Goal: Information Seeking & Learning: Find specific fact

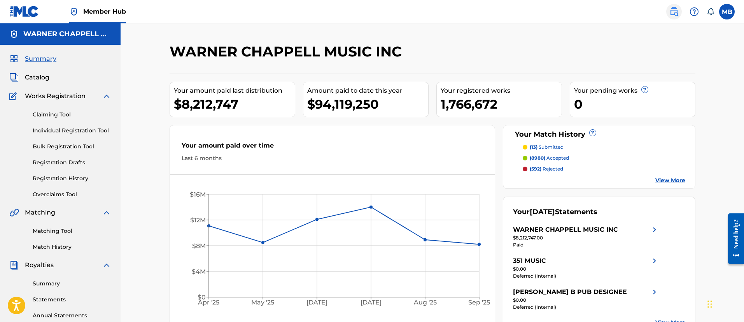
click at [673, 17] on link at bounding box center [674, 12] width 16 height 16
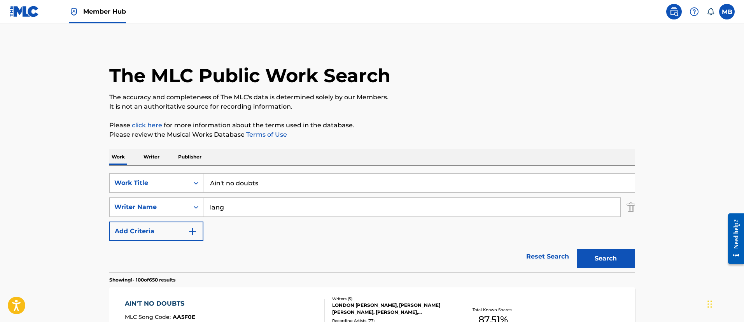
drag, startPoint x: 121, startPoint y: 187, endPoint x: 105, endPoint y: 185, distance: 15.7
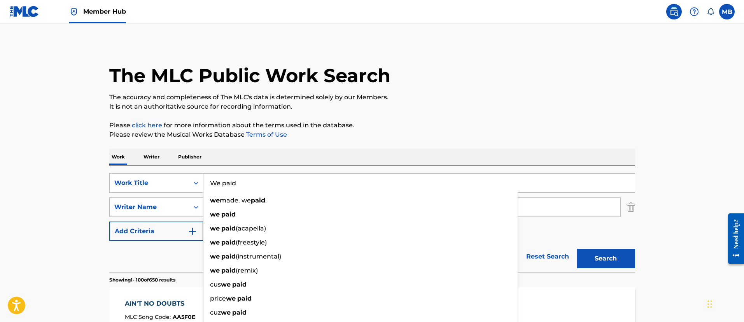
type input "We paid"
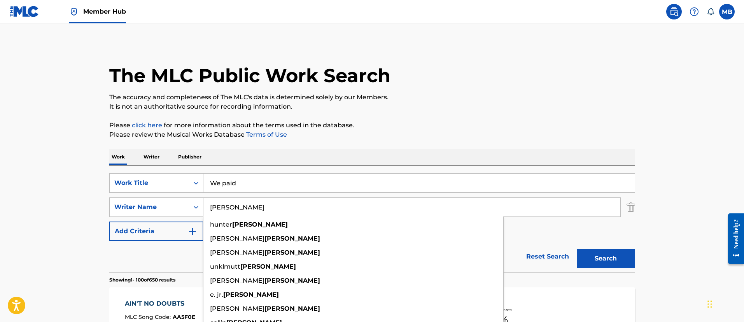
type input "[PERSON_NAME]"
click at [577, 249] on button "Search" at bounding box center [606, 258] width 58 height 19
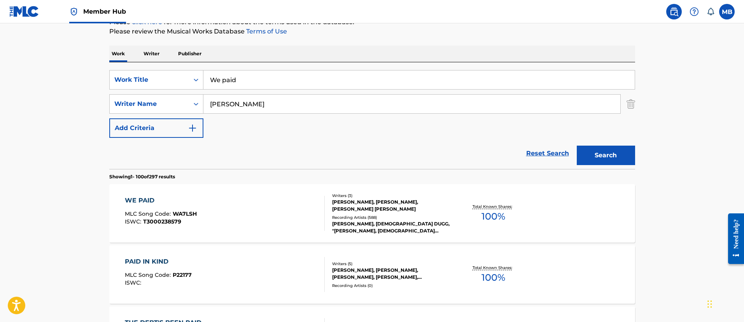
scroll to position [158, 0]
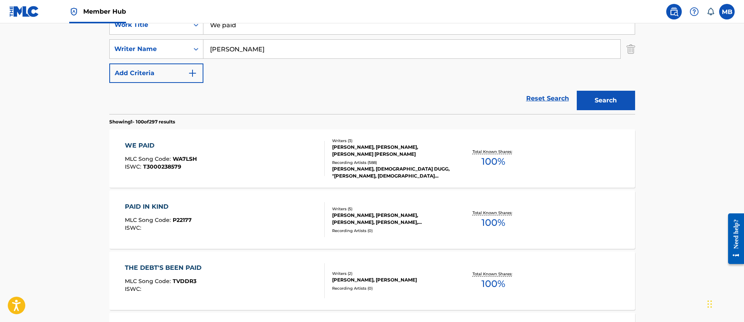
click at [247, 166] on div "WE PAID MLC Song Code : WA7LSH ISWC : T3000238579" at bounding box center [225, 158] width 200 height 35
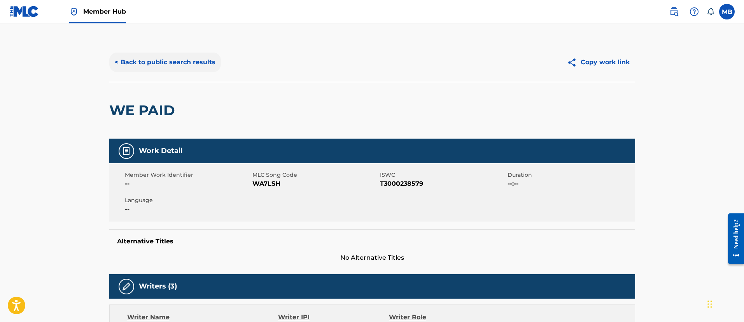
click at [168, 63] on button "< Back to public search results" at bounding box center [165, 62] width 112 height 19
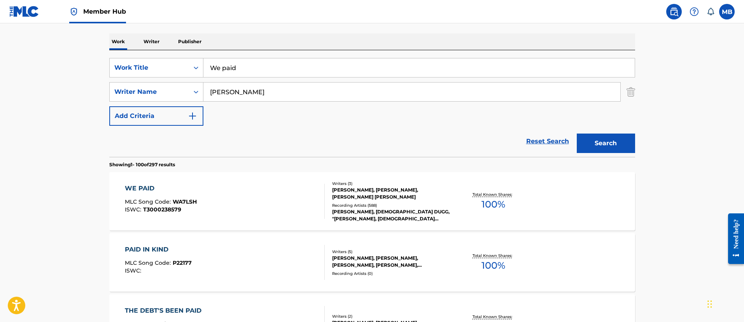
scroll to position [100, 0]
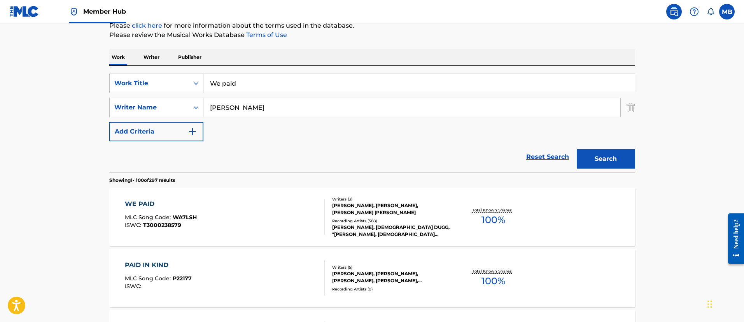
drag, startPoint x: 292, startPoint y: 77, endPoint x: 119, endPoint y: 68, distance: 174.1
click at [119, 68] on div "SearchWithCriteria1e50376c-4095-4080-b99f-35d15bf608be Work Title We paid Searc…" at bounding box center [372, 119] width 526 height 107
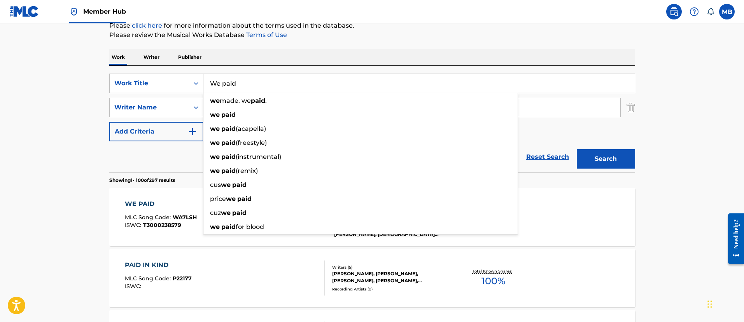
paste input "Never Lose Me (SZA & [PERSON_NAME] B Remix)"
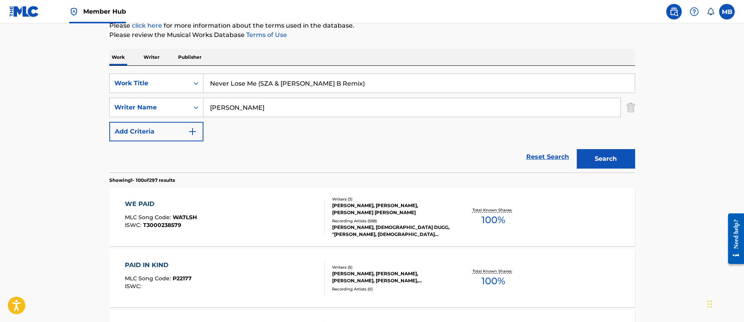
type input "Never Lose Me (SZA & [PERSON_NAME] B Remix)"
click at [577, 149] on button "Search" at bounding box center [606, 158] width 58 height 19
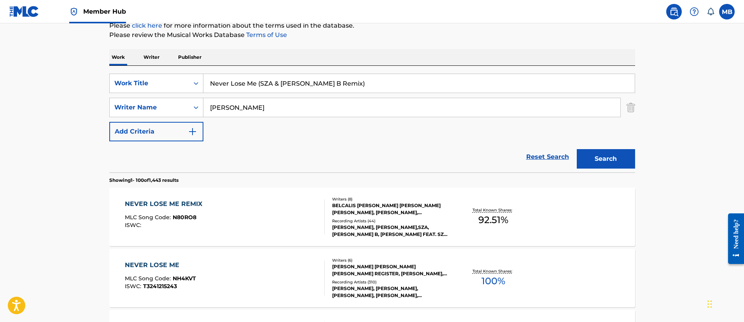
click at [238, 217] on div "NEVER LOSE ME REMIX MLC Song Code : N80RO8 ISWC :" at bounding box center [225, 216] width 200 height 35
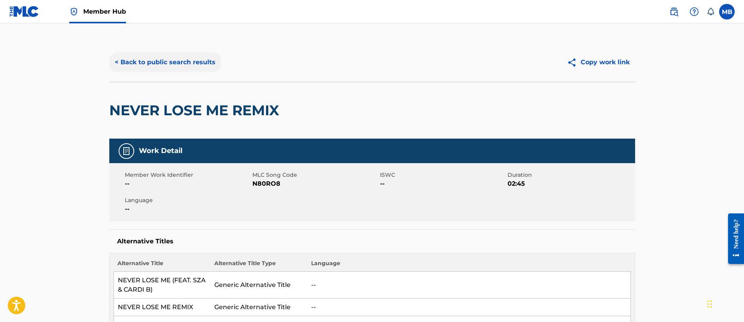
click at [180, 61] on button "< Back to public search results" at bounding box center [165, 62] width 112 height 19
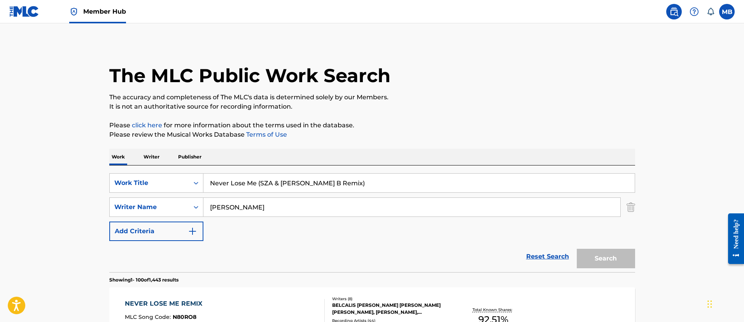
scroll to position [100, 0]
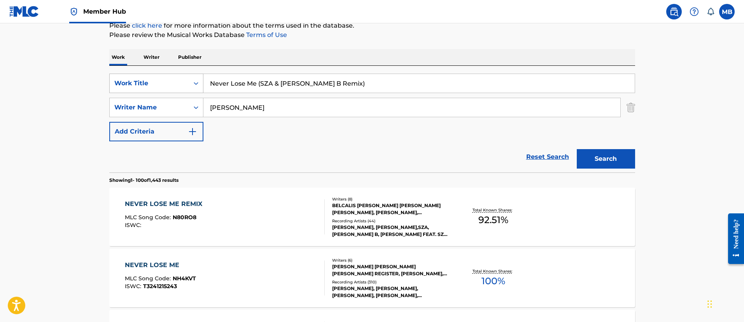
drag, startPoint x: 343, startPoint y: 82, endPoint x: 187, endPoint y: 78, distance: 156.8
click at [206, 80] on input "Never Lose Me (SZA & [PERSON_NAME] B Remix)" at bounding box center [418, 83] width 431 height 19
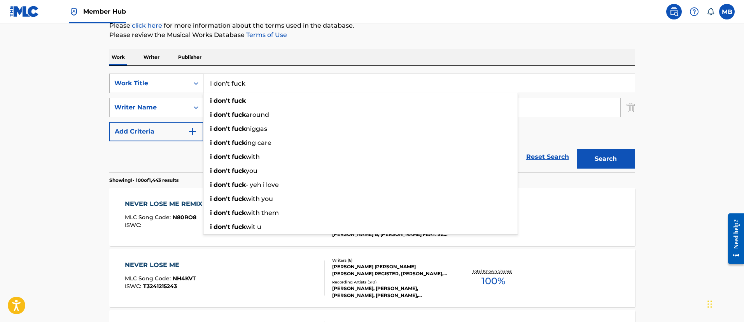
type input "I don't fuck"
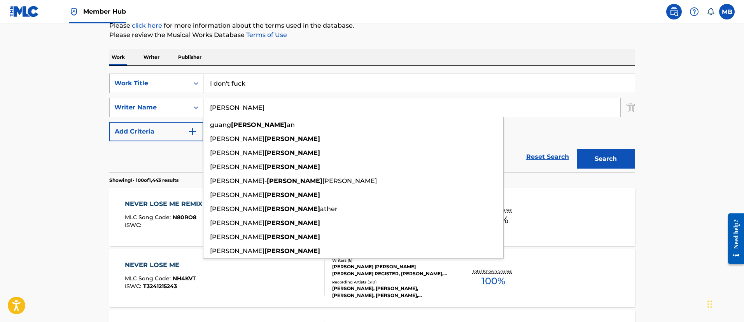
type input "[PERSON_NAME]"
click at [577, 149] on button "Search" at bounding box center [606, 158] width 58 height 19
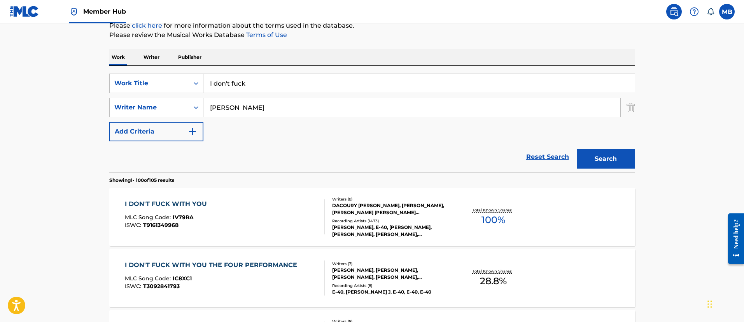
click at [257, 220] on div "I DON'T FUCK WITH YOU MLC Song Code : IV79RA ISWC : T9161349968" at bounding box center [225, 216] width 200 height 35
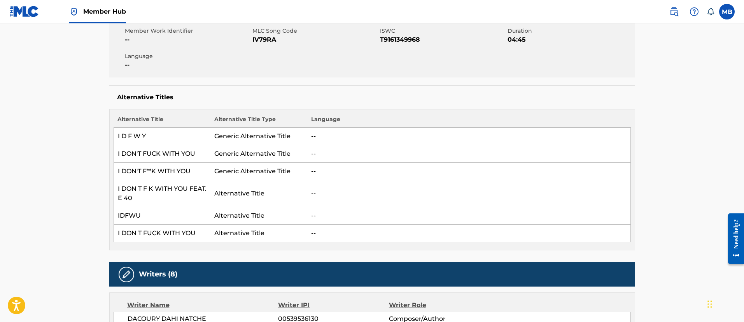
scroll to position [58, 0]
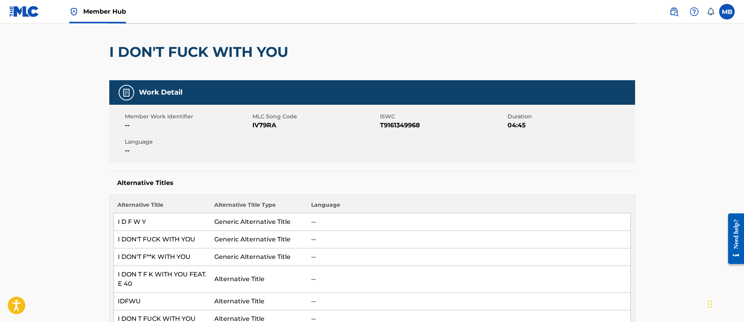
click at [269, 124] on span "IV79RA" at bounding box center [315, 125] width 126 height 9
copy span "IV79RA"
click at [92, 14] on span "Member Hub" at bounding box center [104, 11] width 43 height 9
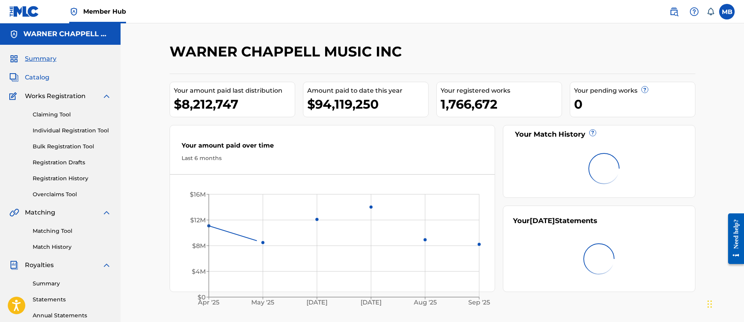
click at [42, 77] on span "Catalog" at bounding box center [37, 77] width 25 height 9
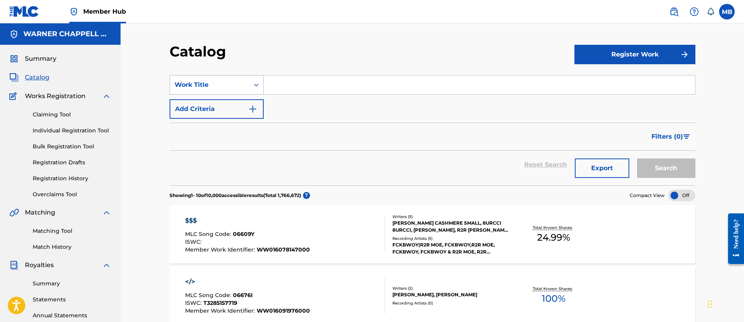
click at [183, 79] on div "Work Title" at bounding box center [209, 84] width 79 height 15
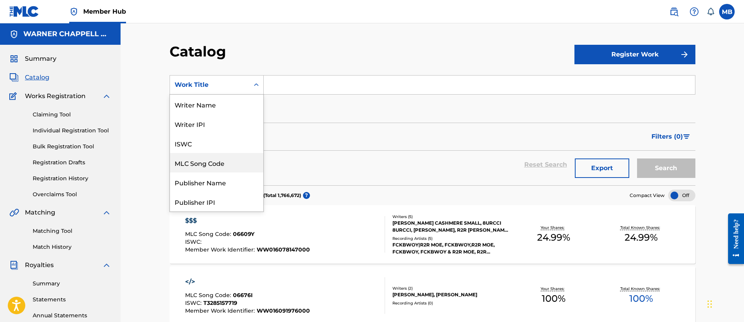
click at [216, 170] on div "MLC Song Code" at bounding box center [216, 162] width 93 height 19
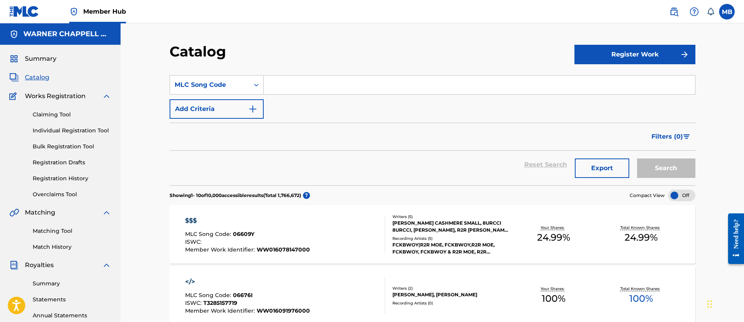
click at [298, 91] on input "Search Form" at bounding box center [479, 84] width 431 height 19
paste input "IV79RA"
type input "IV79RA"
click at [637, 158] on button "Search" at bounding box center [666, 167] width 58 height 19
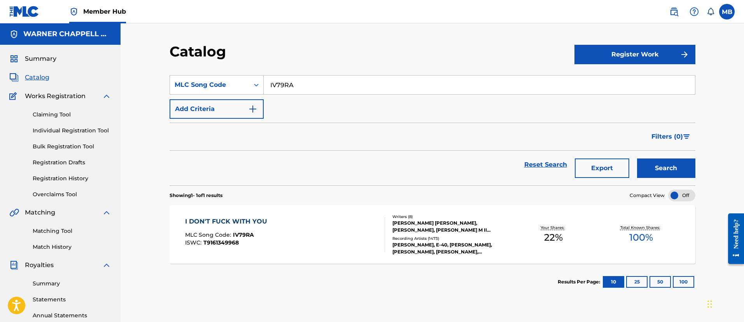
click at [280, 228] on div "I DON'T FUCK WITH YOU MLC Song Code : IV79RA ISWC : T9161349968" at bounding box center [285, 234] width 200 height 35
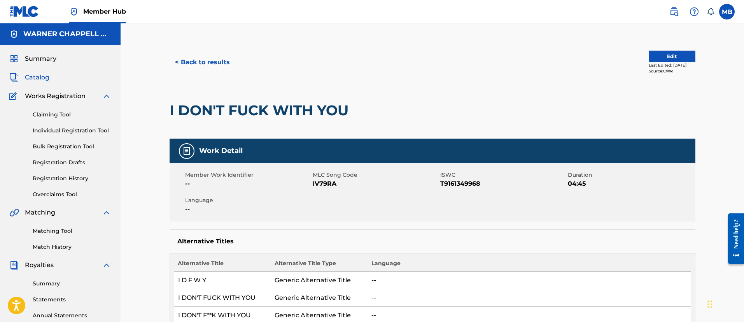
click at [236, 100] on div "I DON'T FUCK WITH YOU" at bounding box center [261, 110] width 183 height 56
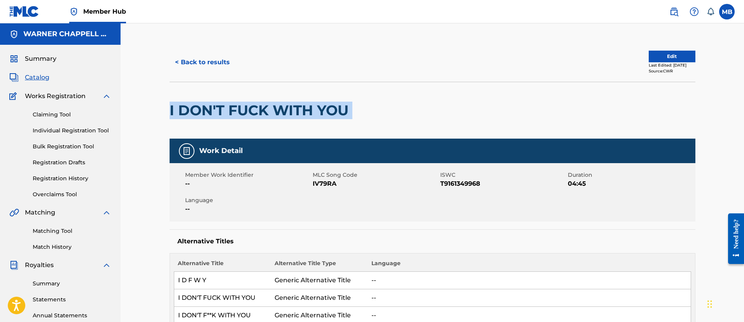
click at [236, 100] on div "I DON'T FUCK WITH YOU" at bounding box center [261, 110] width 183 height 56
copy div "I DON'T FUCK WITH YOU"
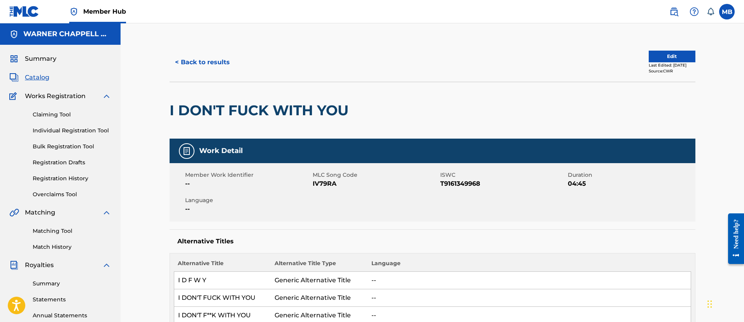
click at [329, 182] on span "IV79RA" at bounding box center [376, 183] width 126 height 9
copy span "IV79RA"
click at [218, 63] on button "< Back to results" at bounding box center [203, 62] width 66 height 19
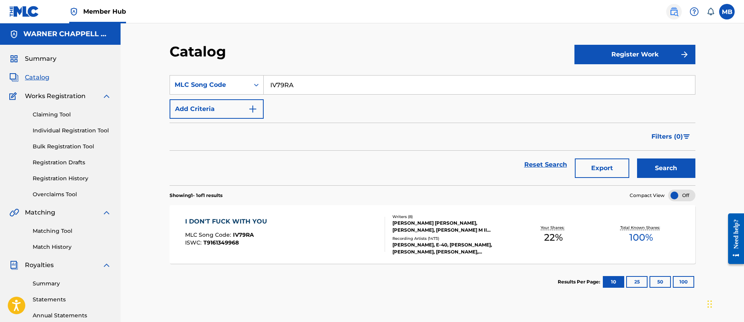
click at [671, 12] on img at bounding box center [673, 11] width 9 height 9
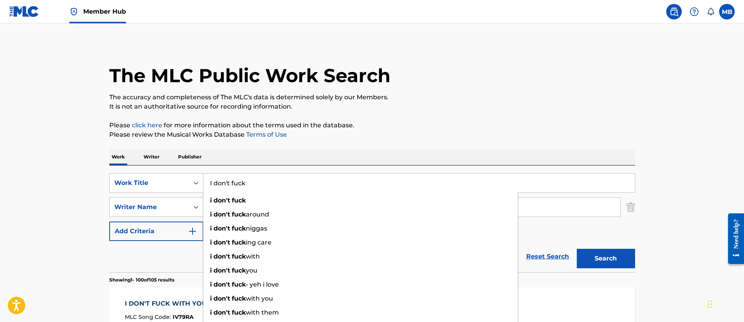
drag, startPoint x: 272, startPoint y: 179, endPoint x: 77, endPoint y: 176, distance: 195.7
paste input "Deep"
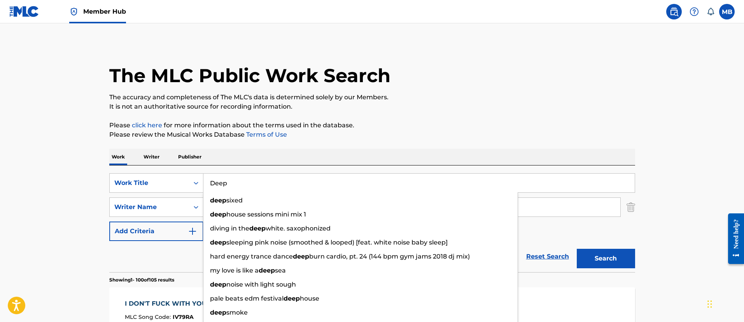
type input "Deep"
click at [577, 249] on button "Search" at bounding box center [606, 258] width 58 height 19
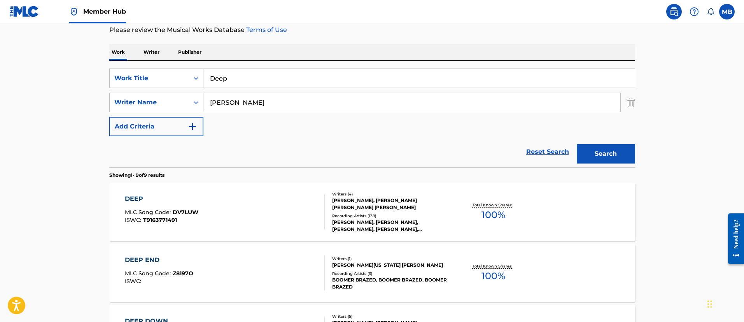
scroll to position [175, 0]
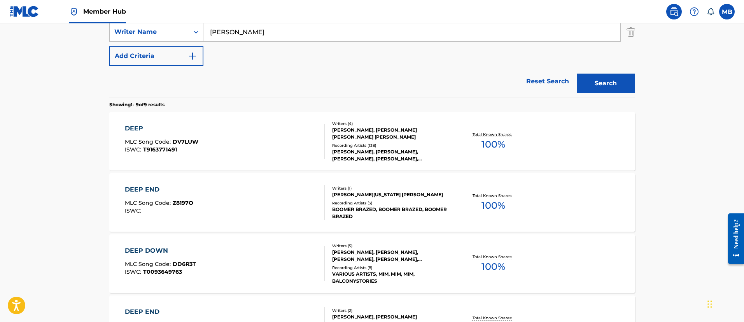
click at [278, 139] on div "DEEP MLC Song Code : DV7LUW ISWC : T9163771491" at bounding box center [225, 141] width 200 height 35
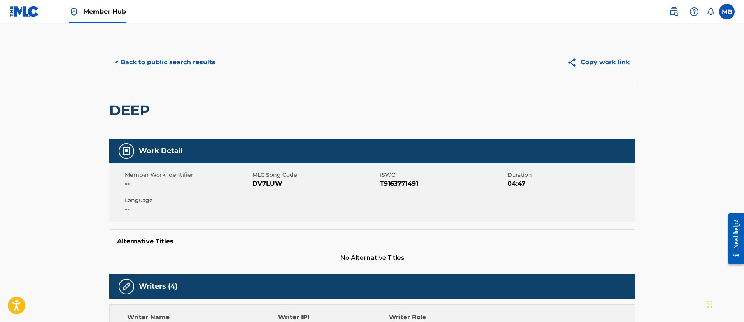
click at [255, 187] on span "DV7LUW" at bounding box center [315, 183] width 126 height 9
copy span "DV7LUW"
click at [187, 72] on div "< Back to public search results Copy work link" at bounding box center [372, 62] width 526 height 39
click at [189, 68] on button "< Back to public search results" at bounding box center [165, 62] width 112 height 19
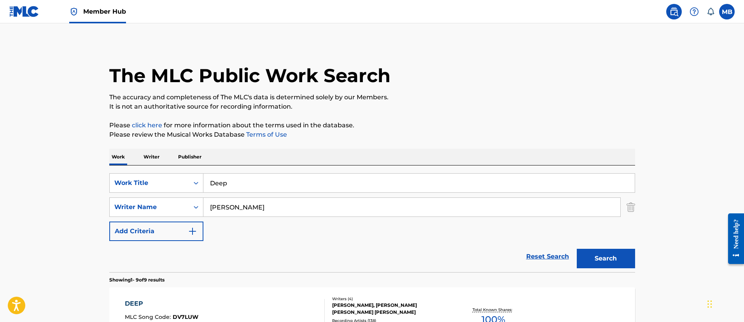
drag, startPoint x: 279, startPoint y: 179, endPoint x: 131, endPoint y: 163, distance: 148.6
paste input "ope Dealer"
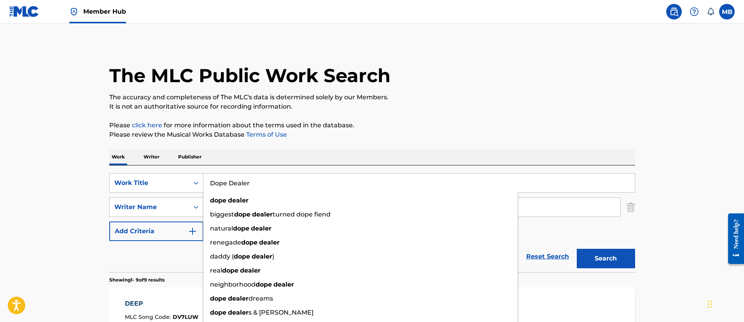
type input "Dope Dealer"
click at [577, 249] on button "Search" at bounding box center [606, 258] width 58 height 19
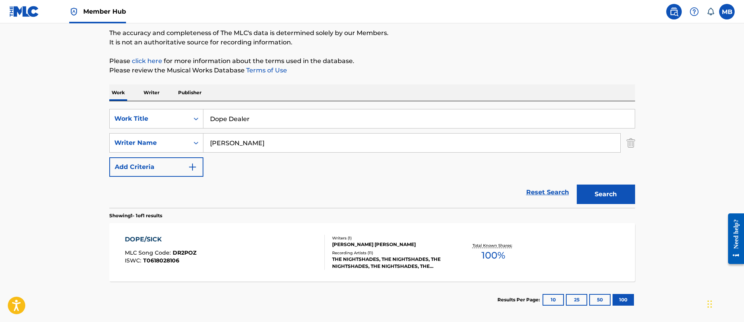
scroll to position [102, 0]
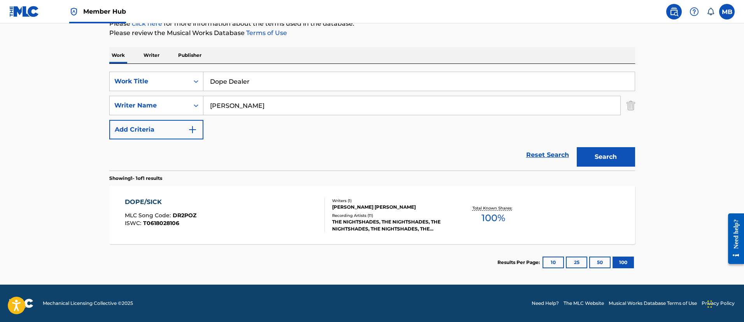
click at [93, 97] on main "The MLC Public Work Search The accuracy and completeness of The MLC's data is d…" at bounding box center [372, 103] width 744 height 362
type input "t"
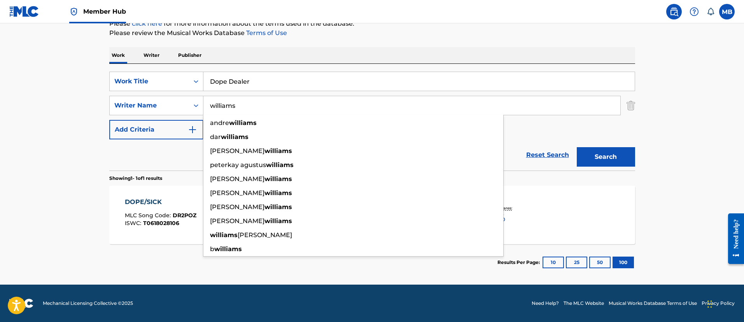
type input "williams"
click at [577, 147] on button "Search" at bounding box center [606, 156] width 58 height 19
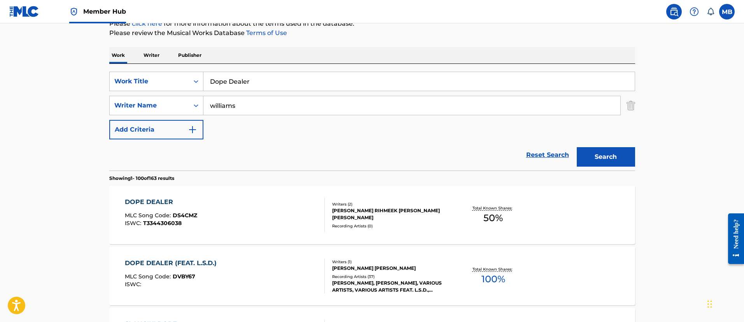
click at [294, 214] on div "DOPE DEALER MLC Song Code : DS4CMZ ISWC : T3344306038" at bounding box center [225, 214] width 200 height 35
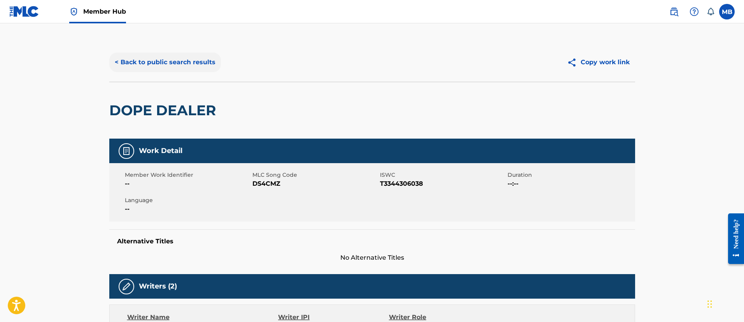
click at [183, 68] on button "< Back to public search results" at bounding box center [165, 62] width 112 height 19
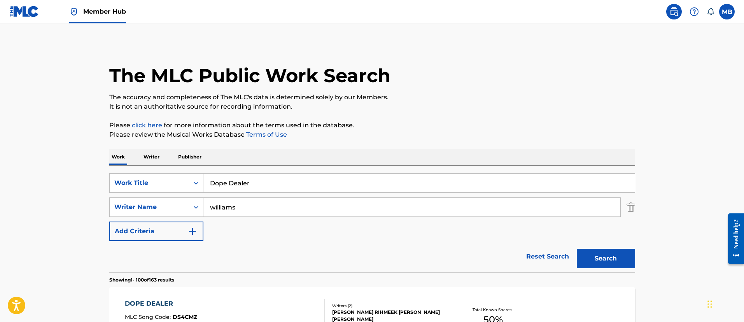
scroll to position [102, 0]
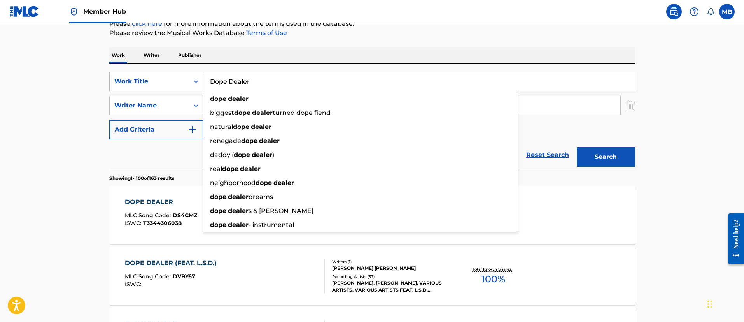
drag, startPoint x: 202, startPoint y: 91, endPoint x: 119, endPoint y: 83, distance: 84.0
click at [119, 84] on div "SearchWithCriteria1e50376c-4095-4080-b99f-35d15bf608be Work Title Dope Dealer d…" at bounding box center [372, 81] width 526 height 19
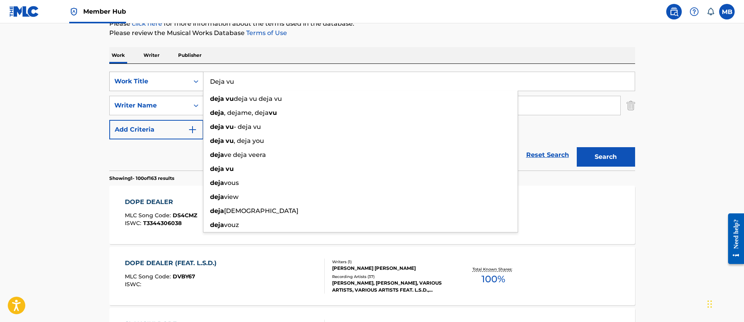
type input "Deja vu"
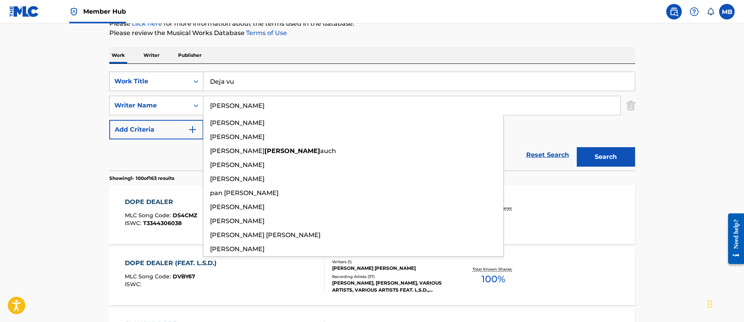
type input "[PERSON_NAME]"
click at [577, 147] on button "Search" at bounding box center [606, 156] width 58 height 19
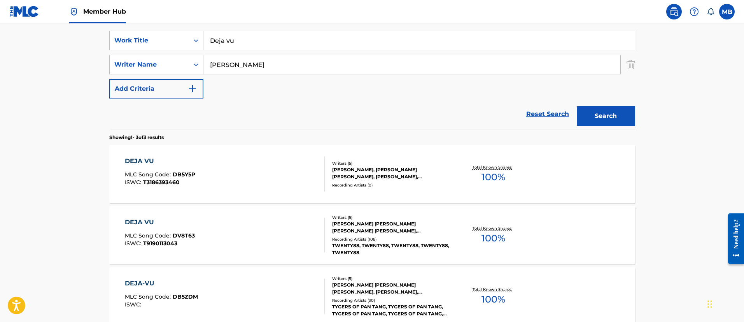
scroll to position [160, 0]
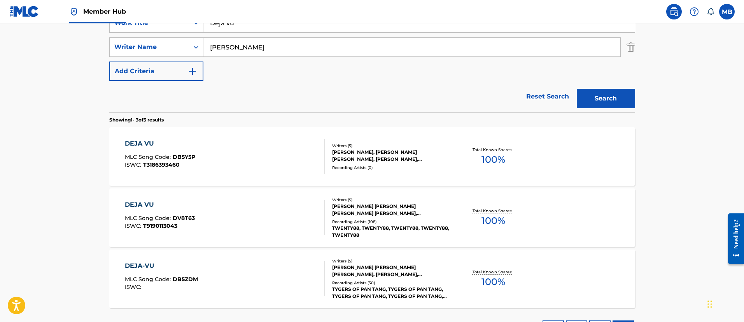
click at [285, 214] on div "DEJA VU MLC Song Code : DV8T63 ISWC : T9190113043" at bounding box center [225, 217] width 200 height 35
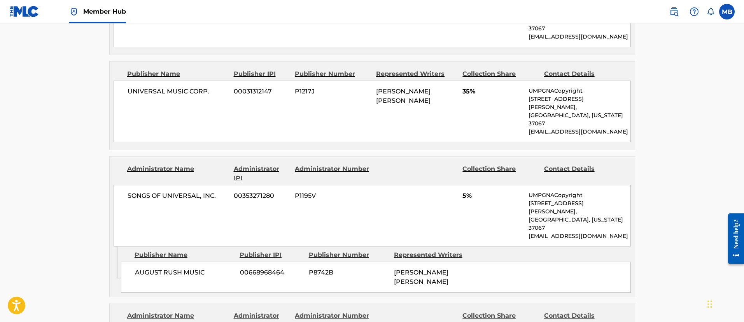
scroll to position [642, 0]
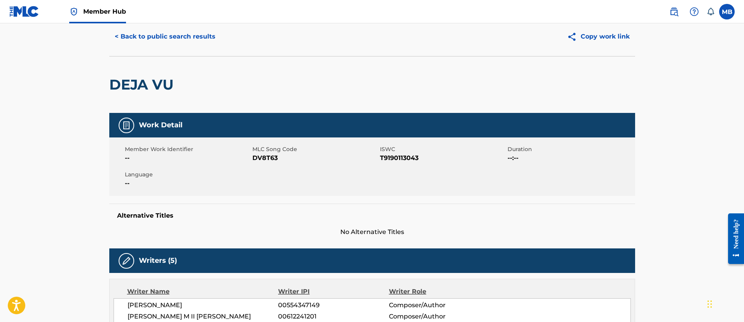
scroll to position [0, 0]
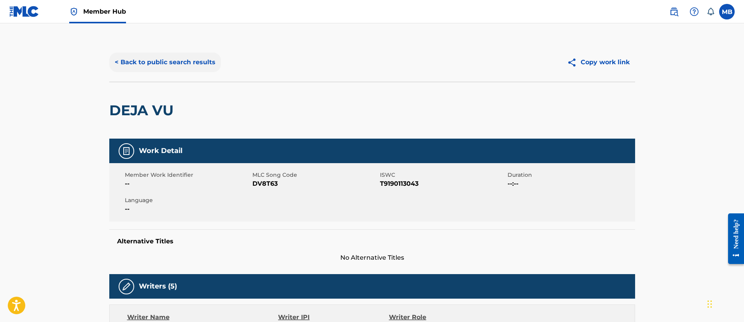
click at [194, 66] on button "< Back to public search results" at bounding box center [165, 62] width 112 height 19
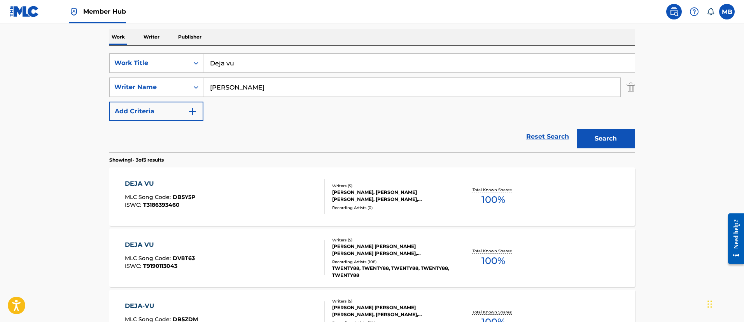
scroll to position [102, 0]
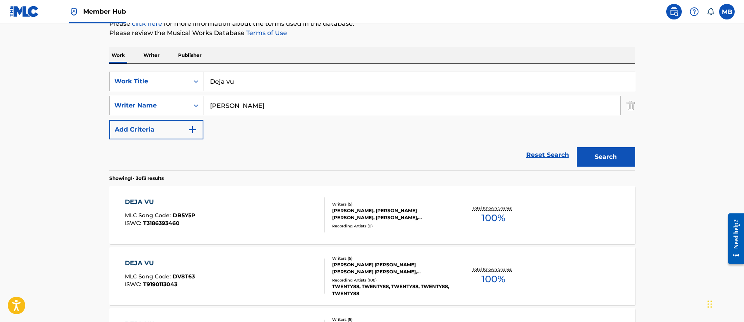
drag, startPoint x: 263, startPoint y: 77, endPoint x: 99, endPoint y: 71, distance: 164.2
click at [114, 75] on div "SearchWithCriteria1e50376c-4095-4080-b99f-35d15bf608be Work Title Deja vu" at bounding box center [372, 81] width 526 height 19
type input "24k"
click at [577, 147] on button "Search" at bounding box center [606, 156] width 58 height 19
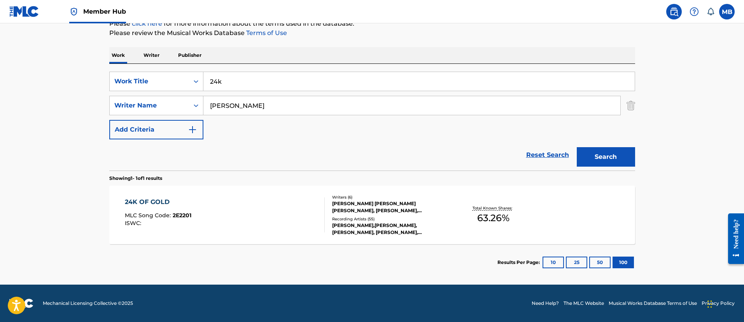
click at [299, 212] on div "24K OF GOLD MLC Song Code : 2E2201 ISWC :" at bounding box center [225, 214] width 200 height 35
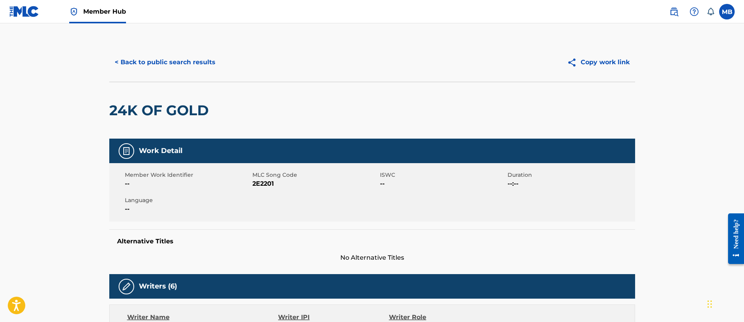
click at [154, 112] on h2 "24K OF GOLD" at bounding box center [160, 111] width 103 height 18
copy div "24K OF GOLD"
click at [270, 188] on span "2E2201" at bounding box center [315, 183] width 126 height 9
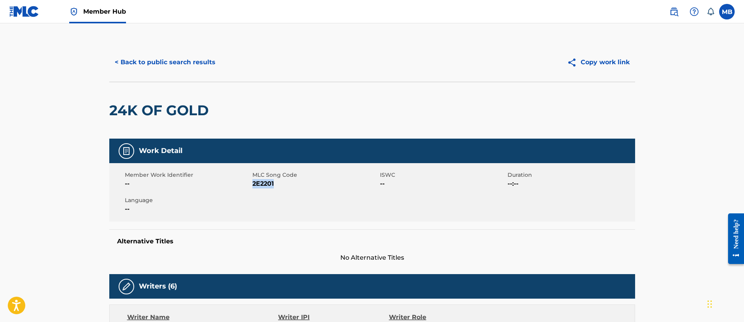
click at [270, 188] on span "2E2201" at bounding box center [315, 183] width 126 height 9
copy span "2E2201"
click at [194, 70] on button "< Back to public search results" at bounding box center [165, 62] width 112 height 19
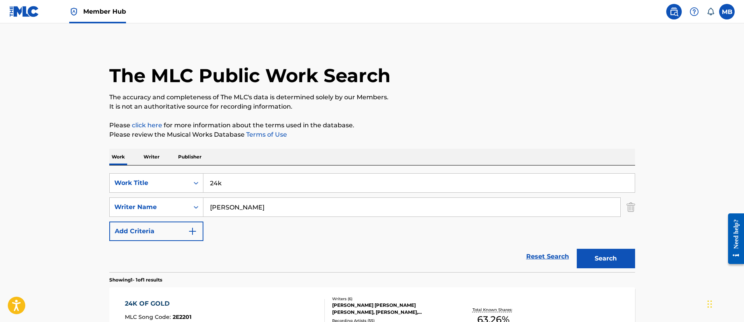
scroll to position [57, 0]
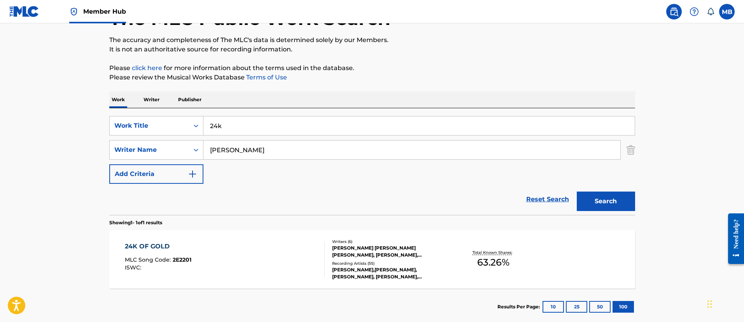
drag, startPoint x: 250, startPoint y: 128, endPoint x: 180, endPoint y: 107, distance: 73.6
click at [180, 113] on div "SearchWithCriteria1e50376c-4095-4080-b99f-35d15bf608be Work Title 24k SearchWit…" at bounding box center [372, 161] width 526 height 107
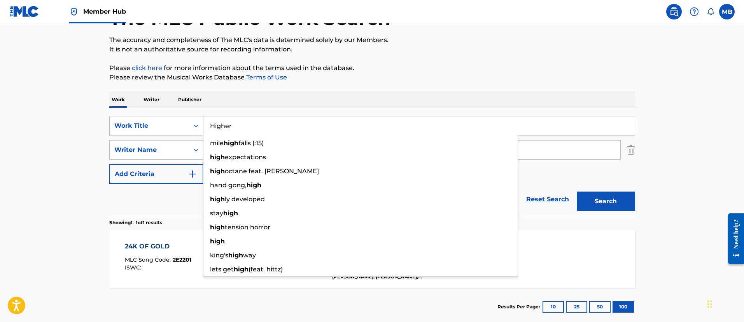
click at [577, 191] on button "Search" at bounding box center [606, 200] width 58 height 19
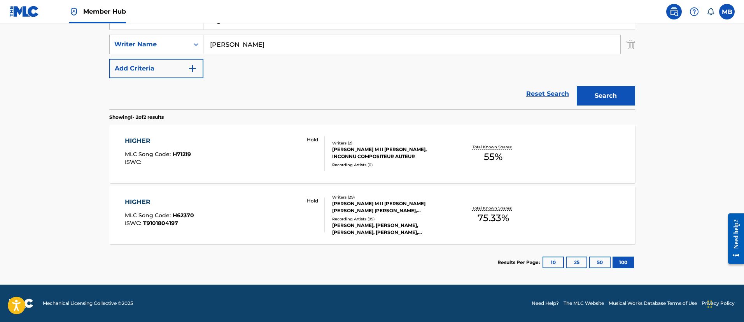
scroll to position [46, 0]
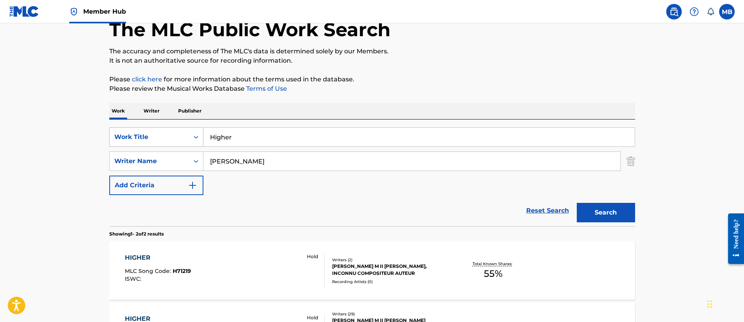
drag, startPoint x: 238, startPoint y: 132, endPoint x: 129, endPoint y: 131, distance: 108.5
click at [147, 133] on div "SearchWithCriteria1e50376c-4095-4080-b99f-35d15bf608be Work Title Higher" at bounding box center [372, 136] width 526 height 19
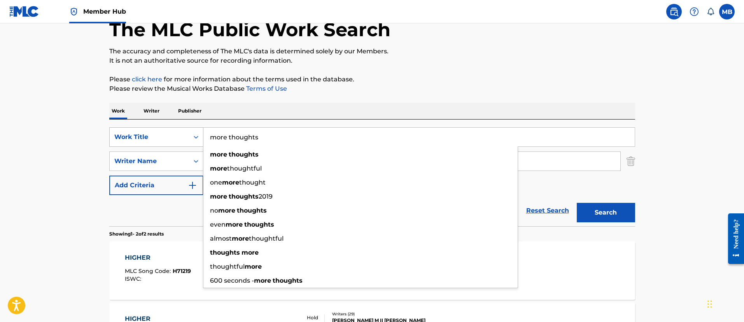
type input "more thoughts"
click at [577, 203] on button "Search" at bounding box center [606, 212] width 58 height 19
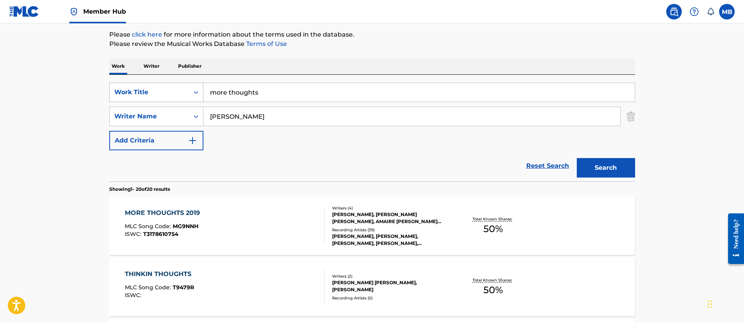
scroll to position [163, 0]
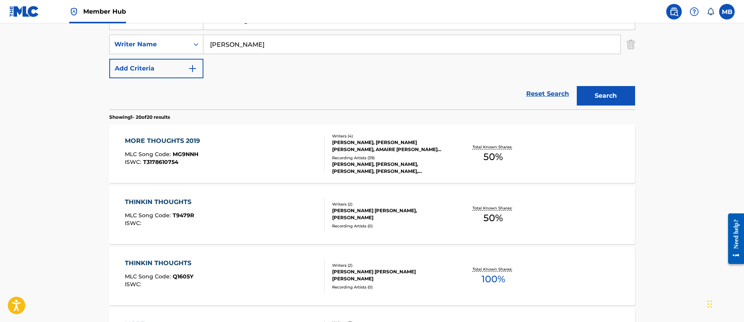
click at [249, 152] on div "MORE THOUGHTS 2019 MLC Song Code : MG9NNH ISWC : T3178610754" at bounding box center [225, 153] width 200 height 35
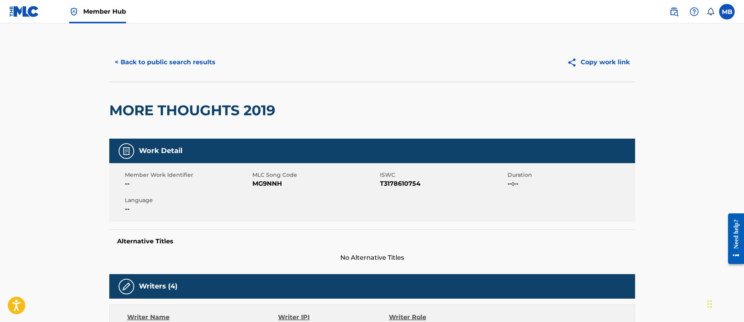
click at [277, 185] on span "MG9NNH" at bounding box center [315, 183] width 126 height 9
copy span "MG9NNH"
click at [205, 66] on button "< Back to public search results" at bounding box center [165, 62] width 112 height 19
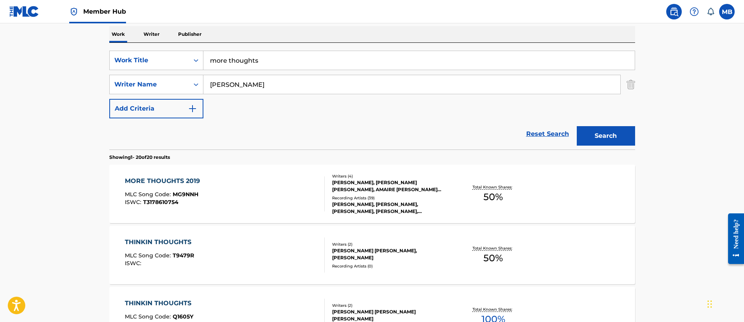
scroll to position [104, 0]
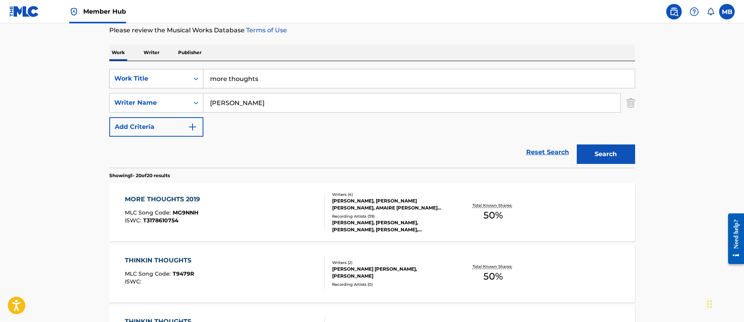
drag, startPoint x: 281, startPoint y: 80, endPoint x: 128, endPoint y: 70, distance: 153.2
click at [129, 72] on div "SearchWithCriteria1e50376c-4095-4080-b99f-35d15bf608be Work Title more thoughts" at bounding box center [372, 78] width 526 height 19
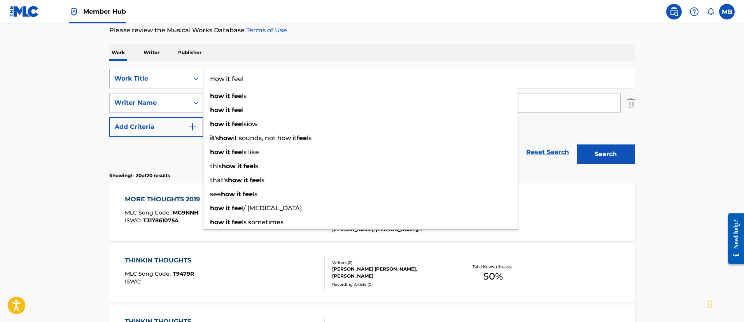
click at [577, 144] on button "Search" at bounding box center [606, 153] width 58 height 19
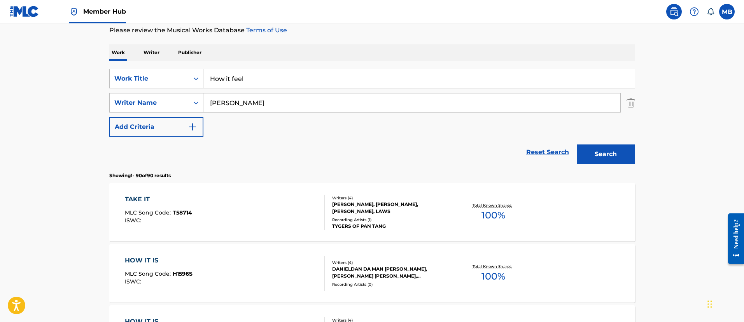
click at [610, 153] on button "Search" at bounding box center [606, 153] width 58 height 19
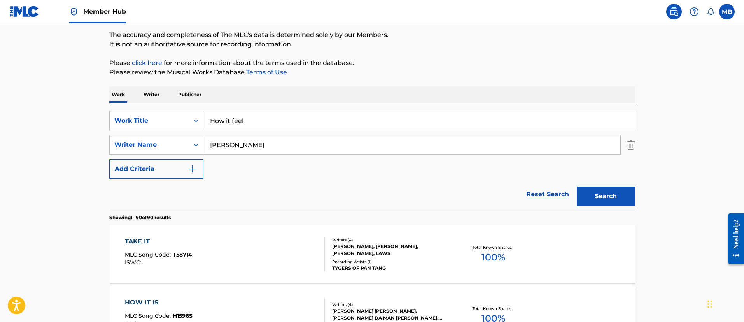
scroll to position [0, 0]
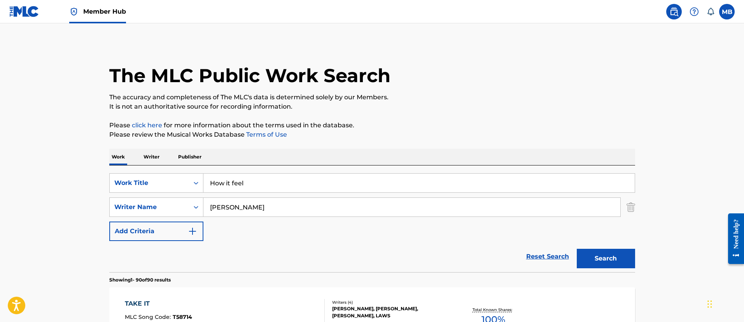
drag, startPoint x: 259, startPoint y: 189, endPoint x: 44, endPoint y: 156, distance: 217.9
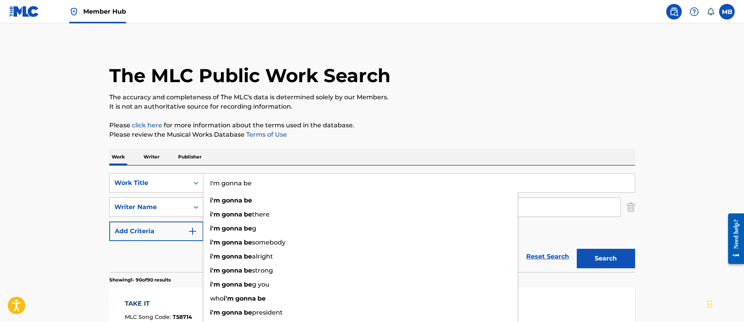
type input "I'm gonna be"
click at [577, 249] on button "Search" at bounding box center [606, 258] width 58 height 19
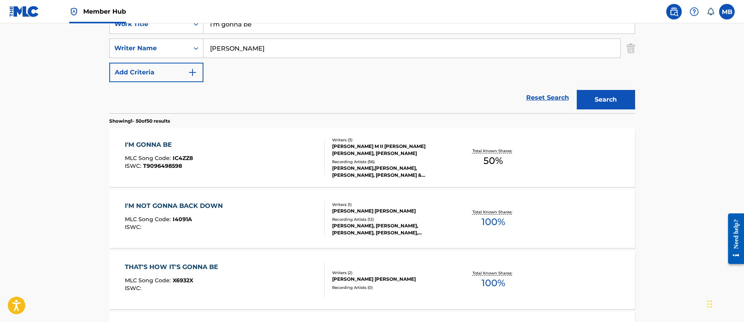
scroll to position [216, 0]
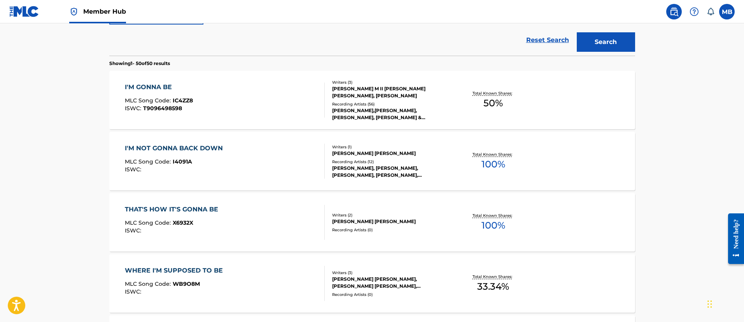
click at [248, 95] on div "I'M GONNA BE MLC Song Code : IC4ZZ8 ISWC : T9096498598" at bounding box center [225, 99] width 200 height 35
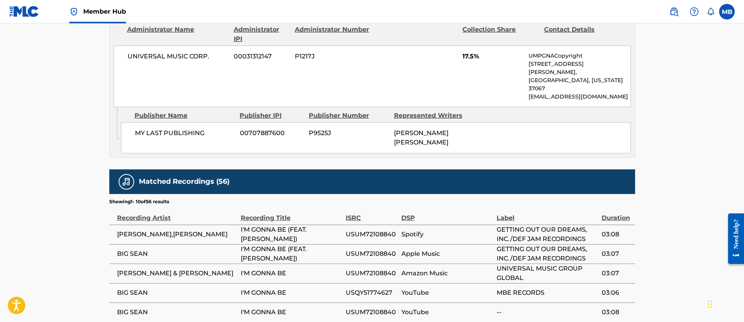
scroll to position [58, 0]
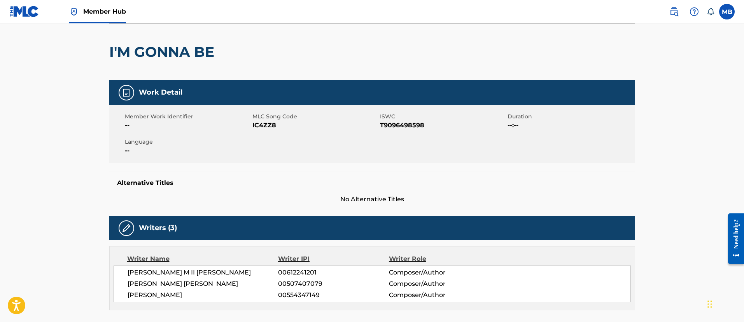
click at [256, 127] on span "IC4ZZ8" at bounding box center [315, 125] width 126 height 9
copy span "IC4ZZ8"
click at [260, 124] on span "IC4ZZ8" at bounding box center [315, 125] width 126 height 9
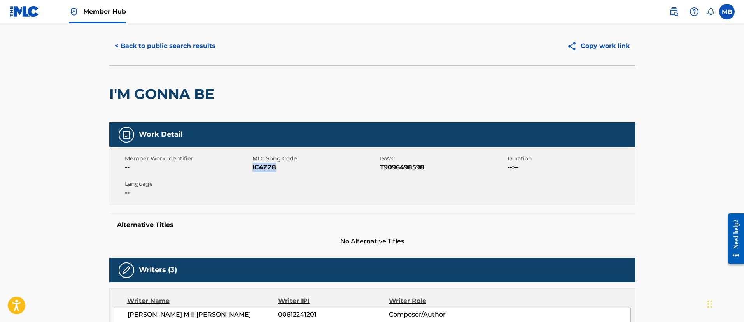
scroll to position [0, 0]
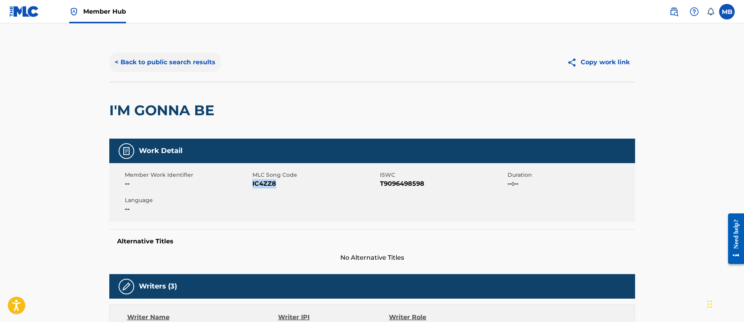
click at [177, 68] on button "< Back to public search results" at bounding box center [165, 62] width 112 height 19
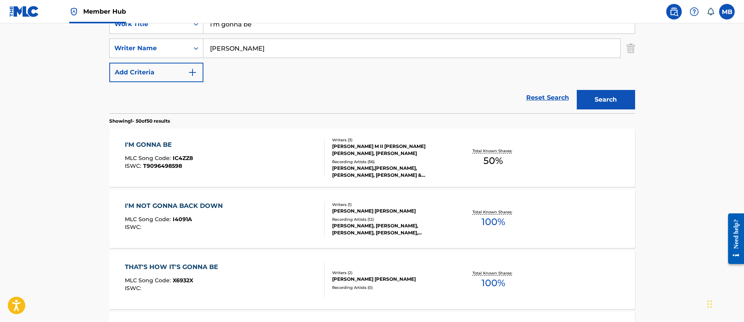
scroll to position [86, 0]
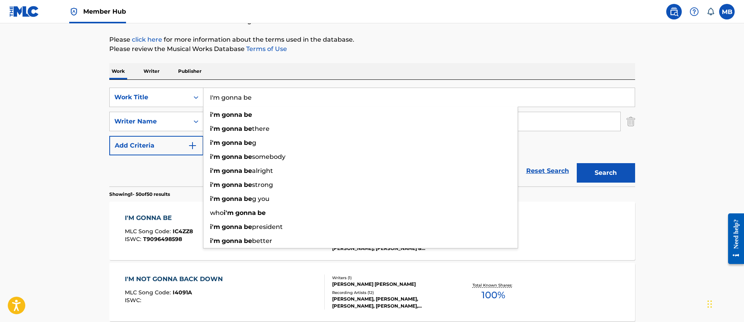
drag, startPoint x: 297, startPoint y: 98, endPoint x: 42, endPoint y: 89, distance: 254.9
paste input "Mirrors"
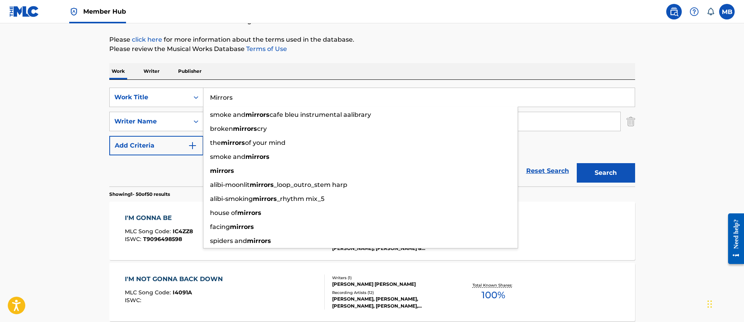
type input "Mirrors"
click at [577, 163] on button "Search" at bounding box center [606, 172] width 58 height 19
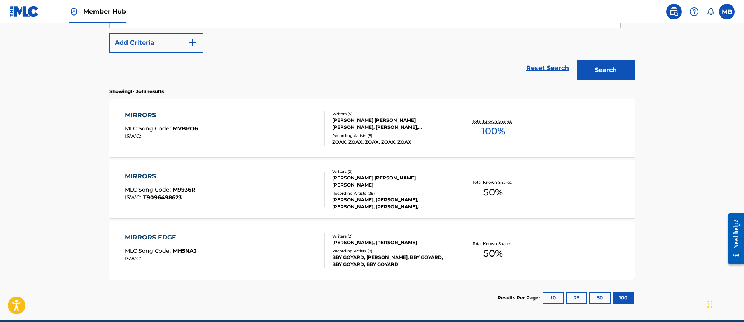
scroll to position [202, 0]
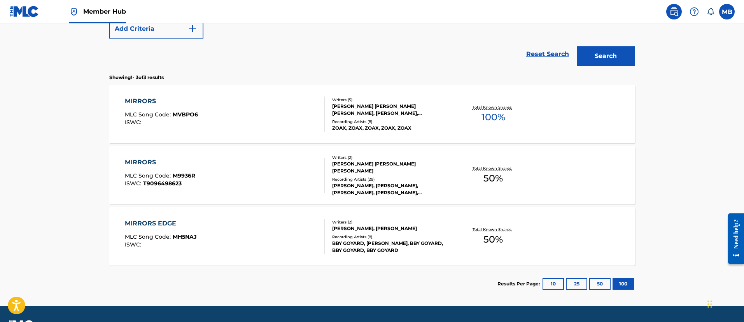
click at [287, 172] on div "MIRRORS MLC Song Code : M9936R ISWC : T9096498623" at bounding box center [225, 175] width 200 height 35
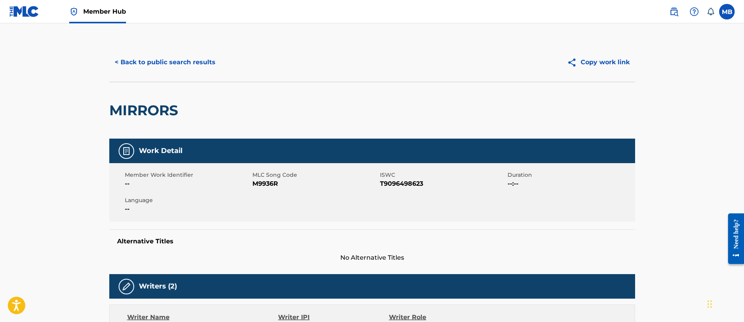
click at [261, 181] on span "M9936R" at bounding box center [315, 183] width 126 height 9
copy span "M9936R"
click at [261, 193] on div "Member Work Identifier -- MLC Song Code M9936R ISWC T9096498623 Duration --:-- …" at bounding box center [372, 192] width 526 height 58
click at [268, 184] on span "M9936R" at bounding box center [315, 183] width 126 height 9
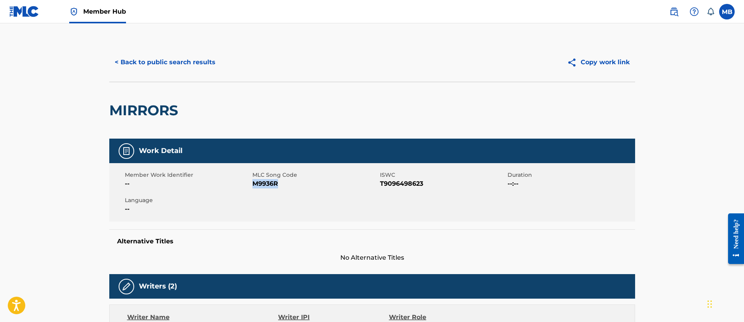
click at [268, 184] on span "M9936R" at bounding box center [315, 183] width 126 height 9
copy span "M9936R"
click at [263, 181] on span "M9936R" at bounding box center [315, 183] width 126 height 9
click at [193, 70] on button "< Back to public search results" at bounding box center [165, 62] width 112 height 19
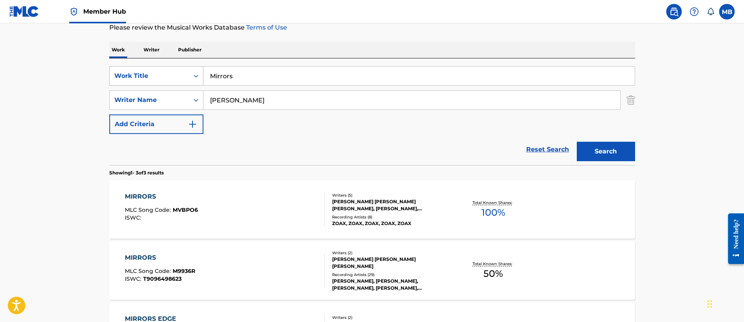
drag, startPoint x: 259, startPoint y: 84, endPoint x: 111, endPoint y: 74, distance: 148.5
click at [114, 75] on div "SearchWithCriteria1e50376c-4095-4080-b99f-35d15bf608be Work Title Mirrors" at bounding box center [372, 75] width 526 height 19
paste input "Let It Burn"
type input "Let It Burn"
click at [577, 142] on button "Search" at bounding box center [606, 151] width 58 height 19
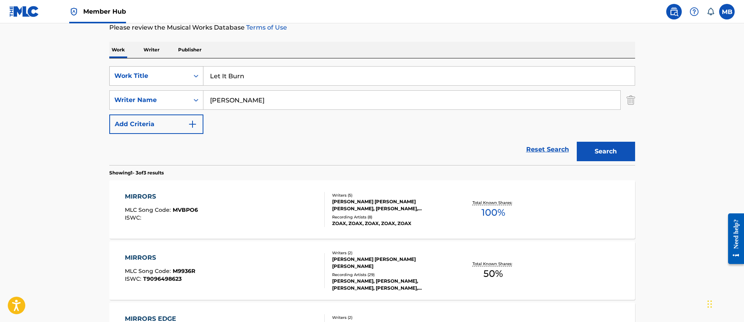
scroll to position [41, 0]
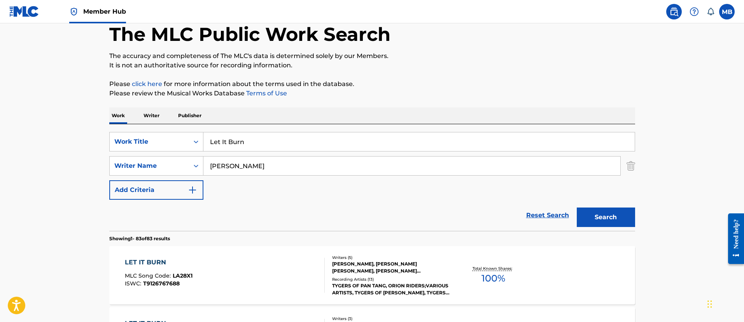
scroll to position [100, 0]
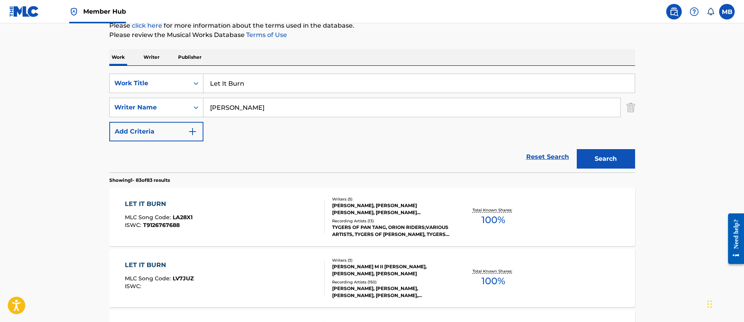
click at [287, 282] on div "LET IT BURN MLC Song Code : LV7JUZ ISWC :" at bounding box center [225, 277] width 200 height 35
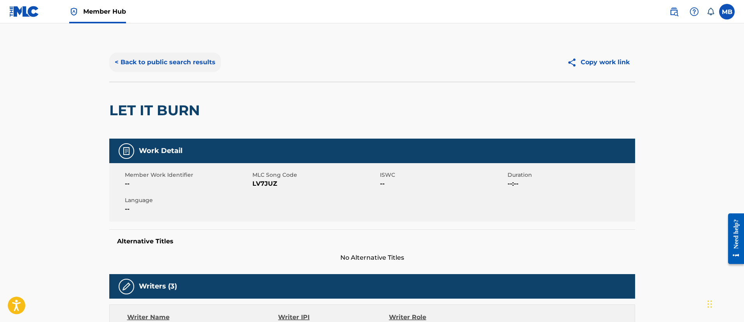
click at [166, 60] on button "< Back to public search results" at bounding box center [165, 62] width 112 height 19
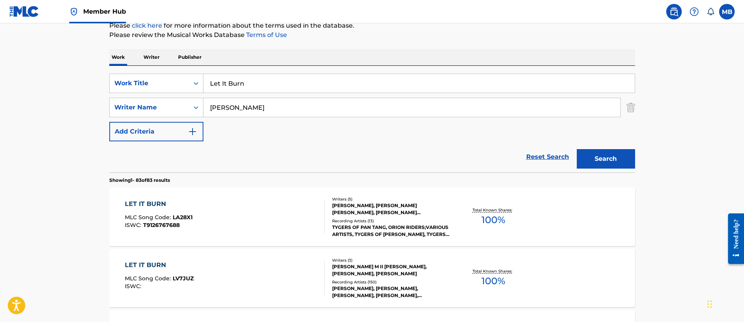
drag, startPoint x: 246, startPoint y: 88, endPoint x: 108, endPoint y: 82, distance: 138.6
click at [119, 85] on div "SearchWithCriteria1e50376c-4095-4080-b99f-35d15bf608be Work Title Let It Burn" at bounding box center [372, 83] width 526 height 19
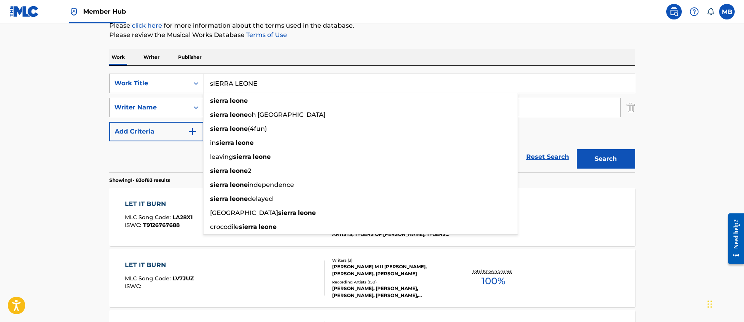
click at [577, 149] on button "Search" at bounding box center [606, 158] width 58 height 19
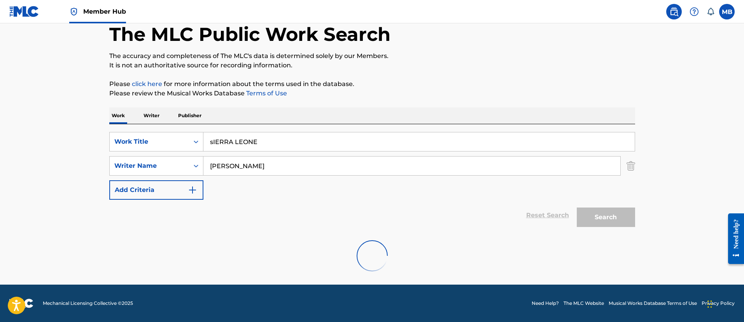
scroll to position [16, 0]
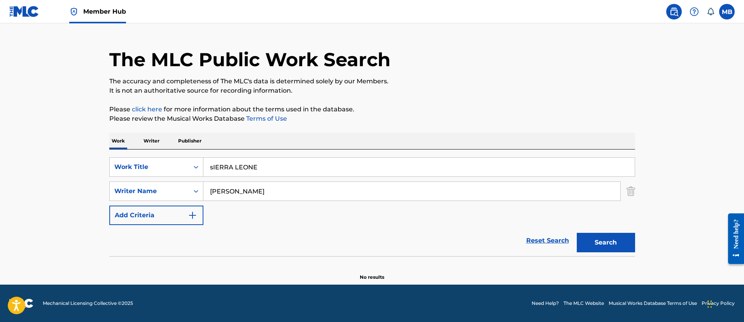
click at [256, 168] on input "sIERRA LEONE" at bounding box center [418, 167] width 431 height 19
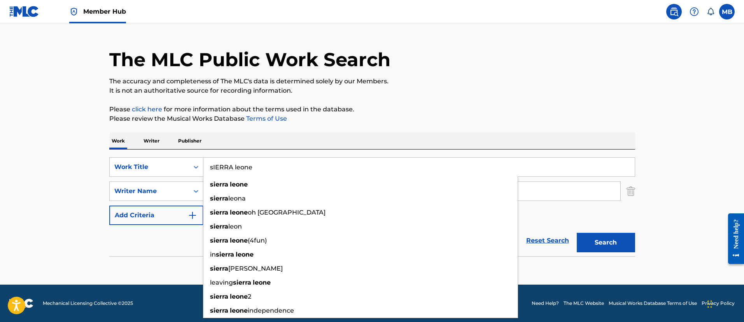
click at [577, 233] on button "Search" at bounding box center [606, 242] width 58 height 19
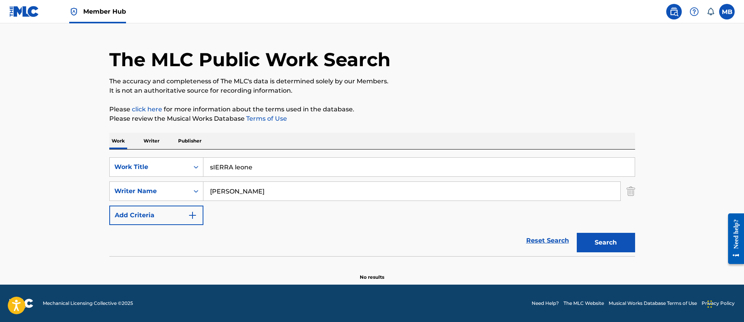
click at [210, 168] on input "sIERRA leone" at bounding box center [418, 167] width 431 height 19
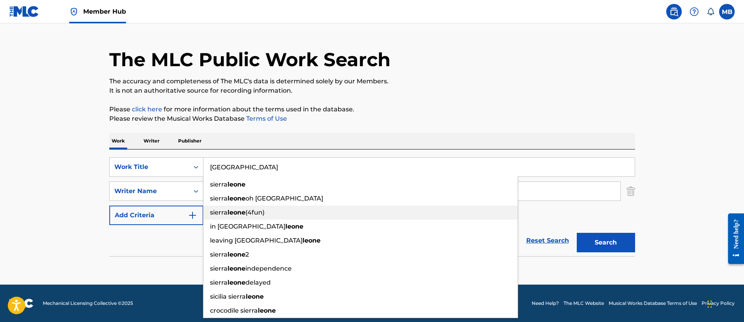
type input "[GEOGRAPHIC_DATA]"
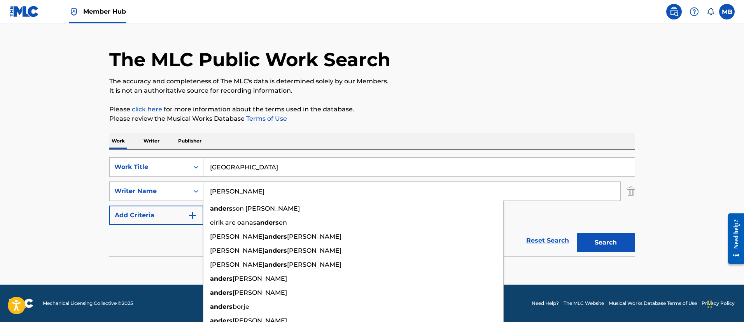
type input "[PERSON_NAME]"
click at [577, 233] on button "Search" at bounding box center [606, 242] width 58 height 19
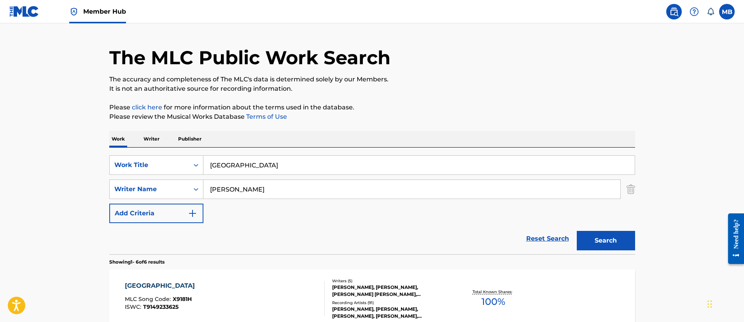
scroll to position [58, 0]
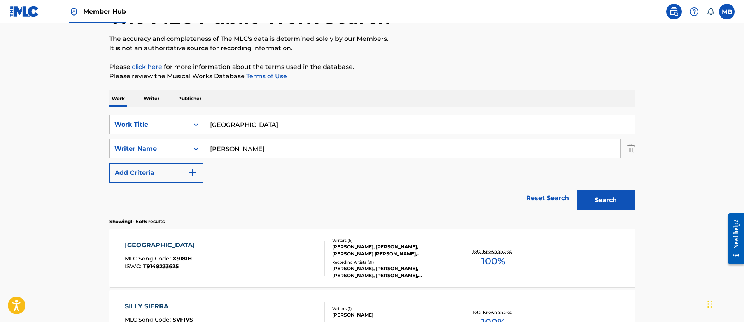
click at [238, 236] on div "SIERRA LEONE MLC Song Code : X9181H ISWC : T9149233625 Writers ( 5 ) [PERSON_NA…" at bounding box center [372, 258] width 526 height 58
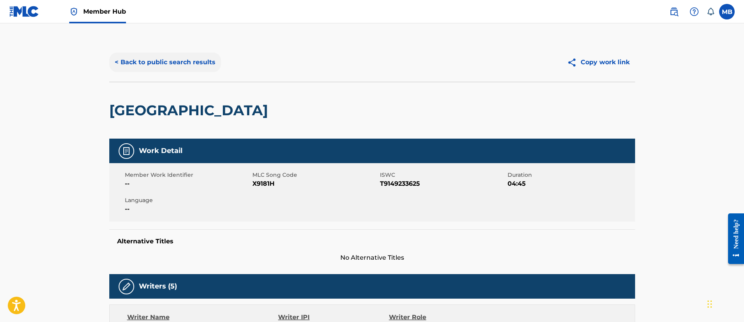
click at [137, 63] on button "< Back to public search results" at bounding box center [165, 62] width 112 height 19
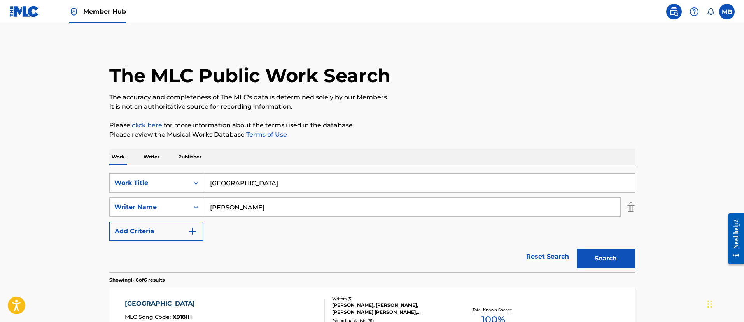
scroll to position [58, 0]
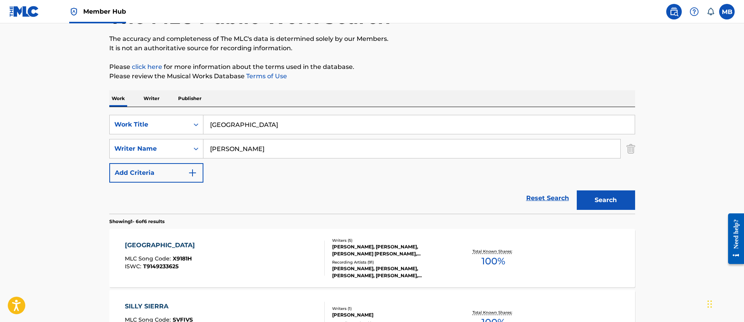
drag, startPoint x: 288, startPoint y: 130, endPoint x: 65, endPoint y: 98, distance: 225.6
click at [70, 107] on main "The MLC Public Work Search The accuracy and completeness of The MLC's data is d…" at bounding box center [372, 299] width 744 height 668
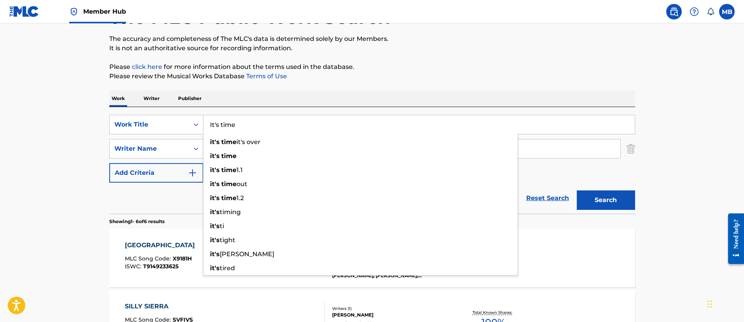
type input "It's time"
click at [577, 190] on button "Search" at bounding box center [606, 199] width 58 height 19
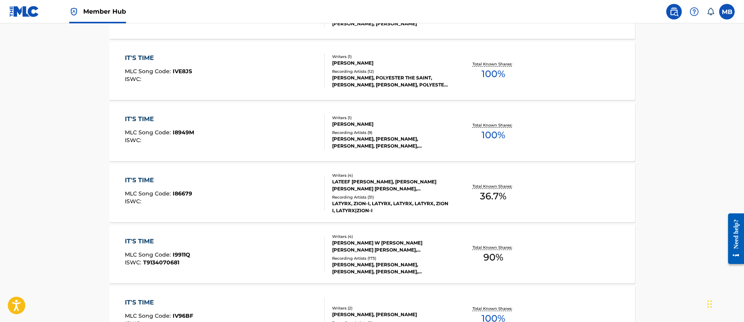
scroll to position [350, 0]
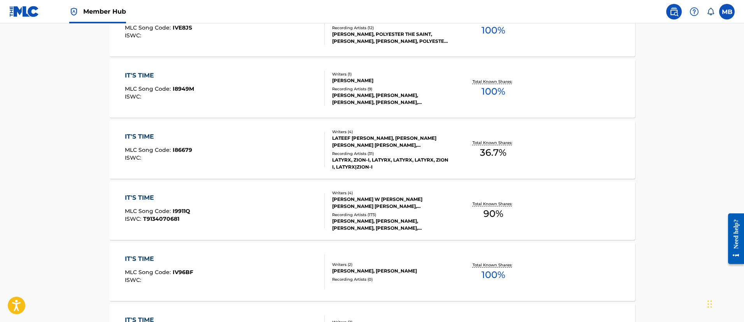
click at [252, 223] on div "IT'S TIME MLC Song Code : I9911Q ISWC : T9134070681" at bounding box center [225, 210] width 200 height 35
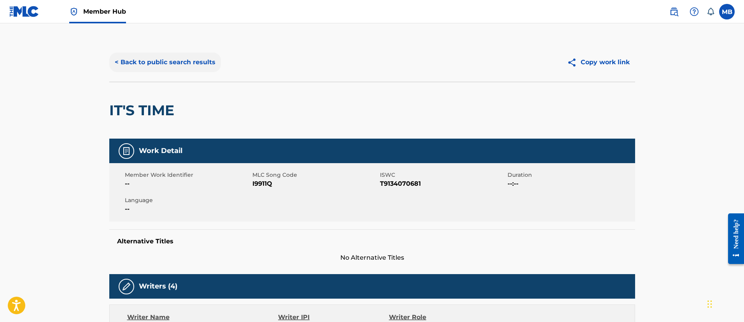
click at [162, 57] on button "< Back to public search results" at bounding box center [165, 62] width 112 height 19
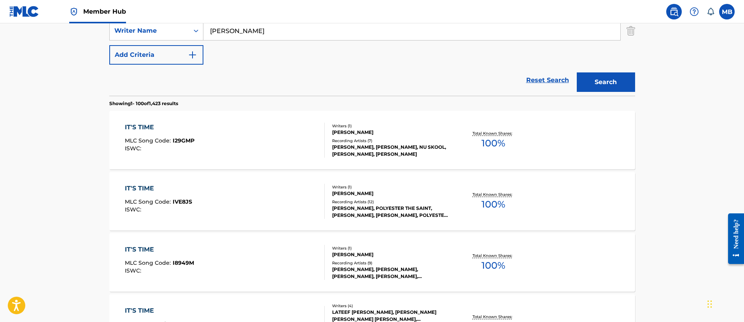
scroll to position [103, 0]
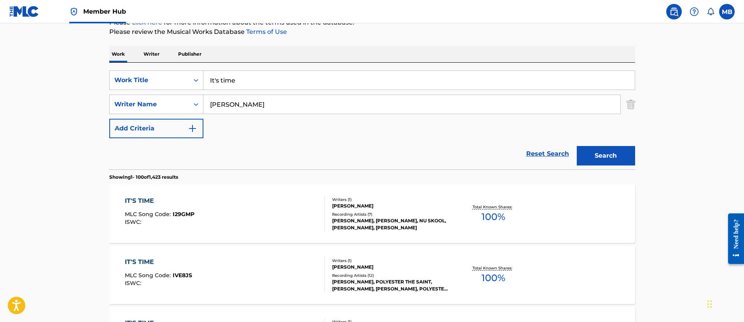
drag, startPoint x: 258, startPoint y: 84, endPoint x: 103, endPoint y: 64, distance: 156.1
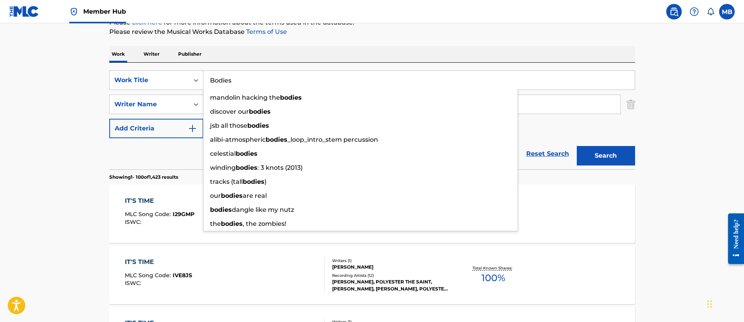
type input "Bodies"
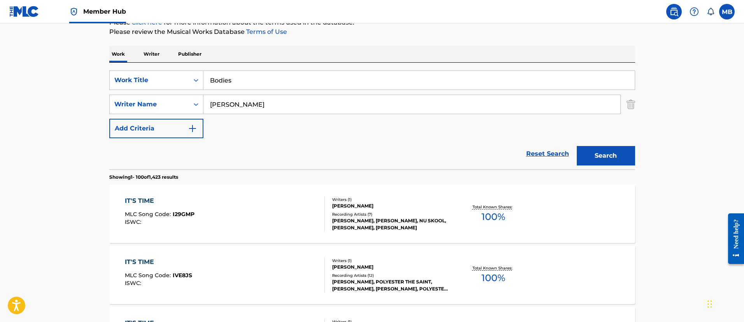
type input "[PERSON_NAME]"
click at [577, 146] on button "Search" at bounding box center [606, 155] width 58 height 19
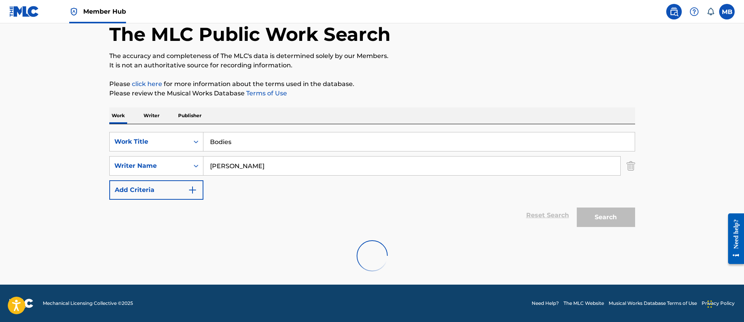
scroll to position [102, 0]
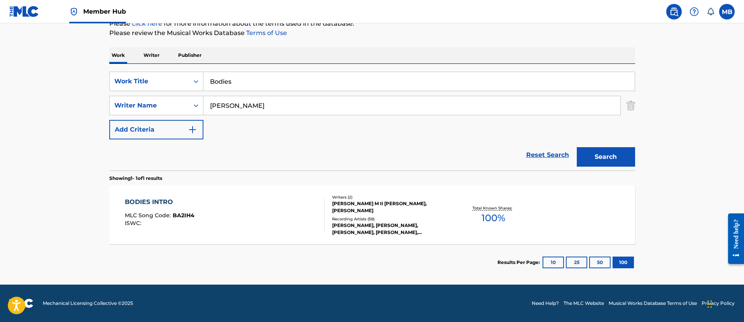
click at [256, 204] on div "BODIES INTRO MLC Song Code : BA2IH4 ISWC :" at bounding box center [225, 214] width 200 height 35
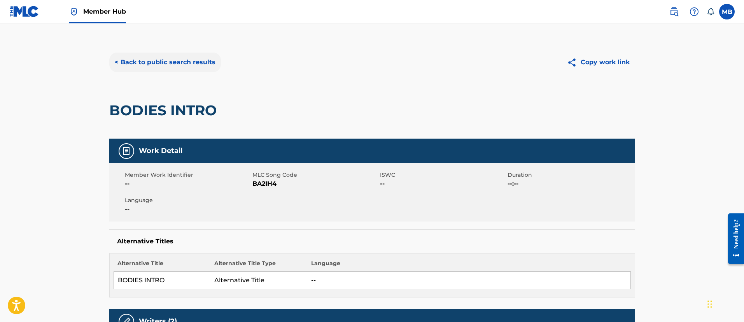
click at [197, 73] on div "< Back to public search results Copy work link" at bounding box center [372, 62] width 526 height 39
click at [199, 61] on button "< Back to public search results" at bounding box center [165, 62] width 112 height 19
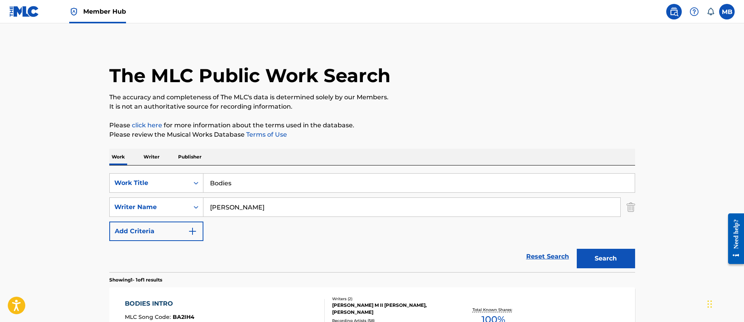
scroll to position [57, 0]
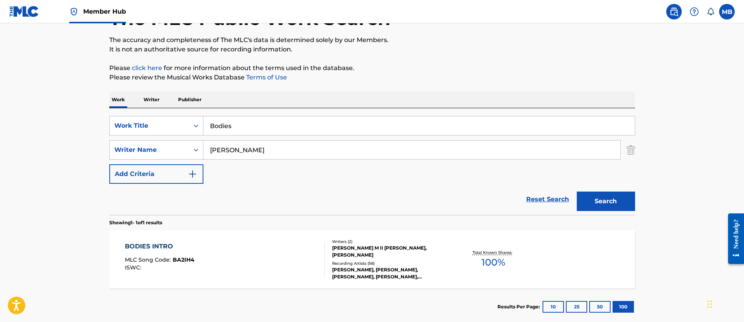
drag, startPoint x: 151, startPoint y: 112, endPoint x: 96, endPoint y: 72, distance: 67.4
click at [101, 82] on div "The MLC Public Work Search The accuracy and completeness of The MLC's data is d…" at bounding box center [372, 155] width 545 height 339
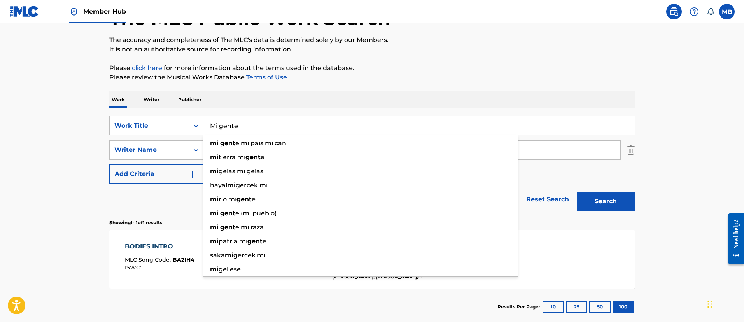
type input "Mi gente"
click at [577, 191] on button "Search" at bounding box center [606, 200] width 58 height 19
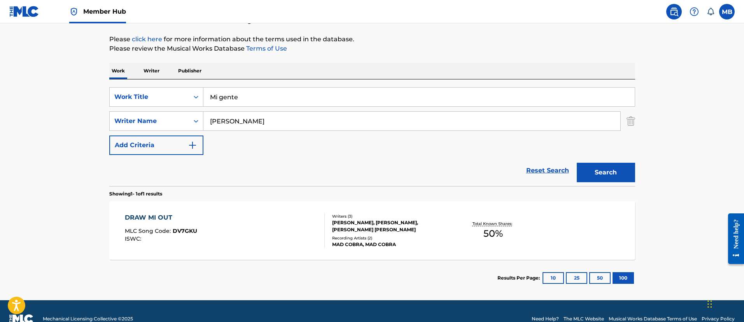
scroll to position [102, 0]
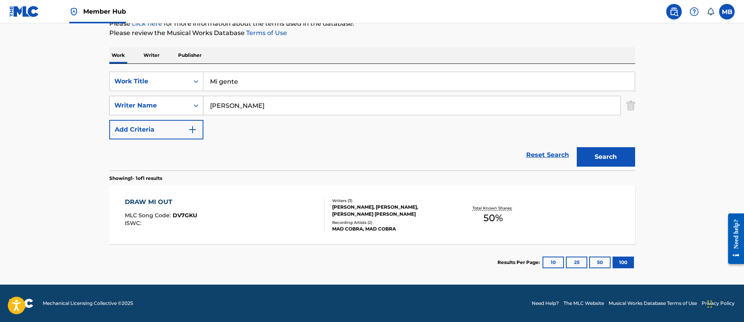
click at [187, 103] on div "SearchWithCriteria0fdb892b-db76-40d0-a922-b9ea2dfd0ef3 Writer Name [PERSON_NAME]" at bounding box center [372, 105] width 526 height 19
click at [242, 89] on input "Mi gente" at bounding box center [418, 81] width 431 height 19
click at [577, 147] on button "Search" at bounding box center [606, 156] width 58 height 19
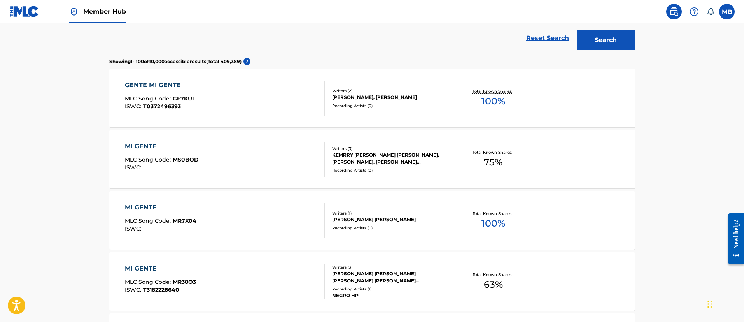
scroll to position [0, 0]
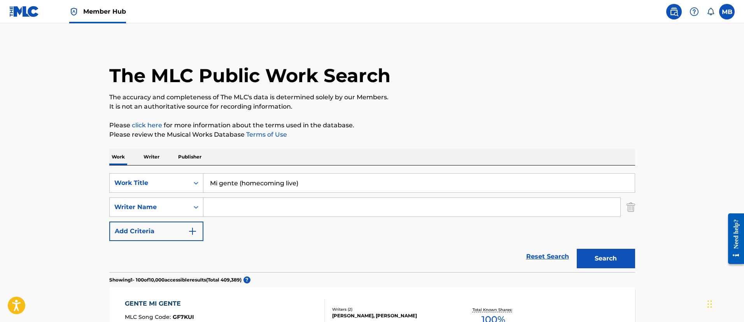
drag, startPoint x: 318, startPoint y: 182, endPoint x: 239, endPoint y: 185, distance: 79.4
click at [239, 185] on input "Mi gente (homecoming live)" at bounding box center [418, 182] width 431 height 19
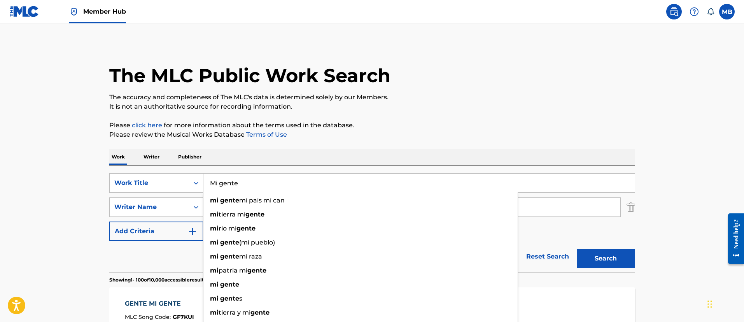
type input "Mi gente"
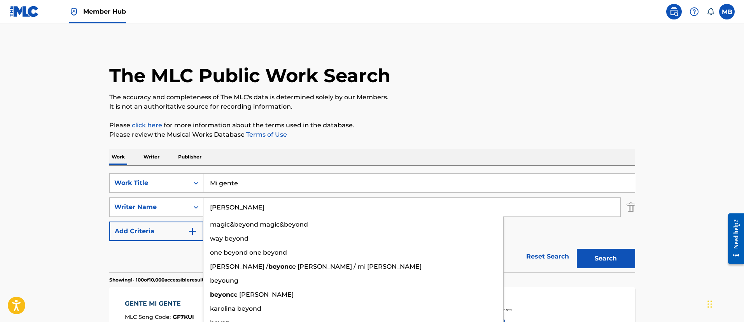
type input "[PERSON_NAME]"
click at [577, 249] on button "Search" at bounding box center [606, 258] width 58 height 19
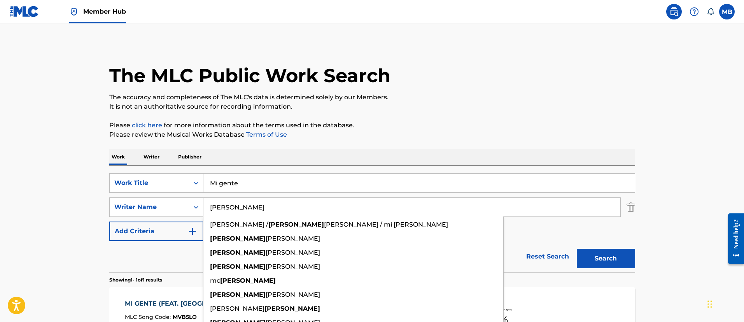
click at [52, 193] on main "The MLC Public Work Search The accuracy and completeness of The MLC's data is d…" at bounding box center [372, 204] width 744 height 362
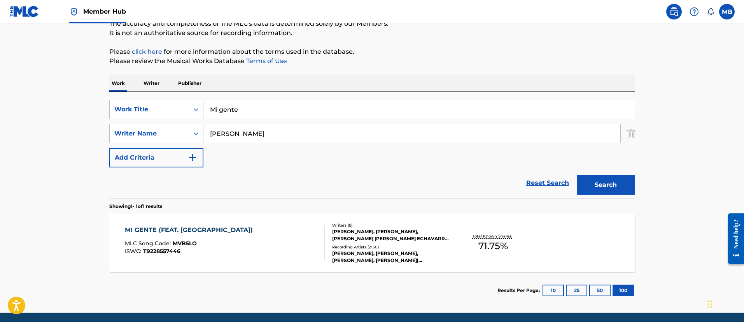
scroll to position [102, 0]
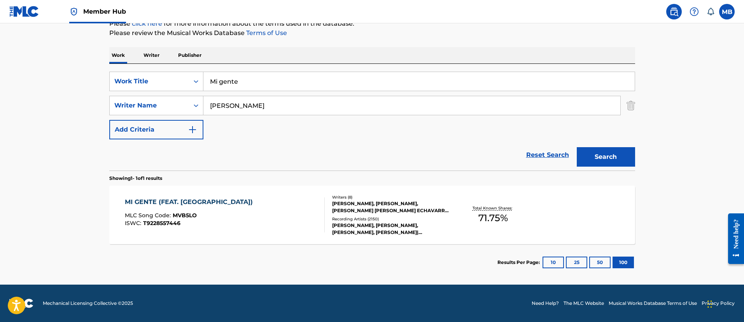
click at [254, 220] on div "MI GENTE (FEAT. [PERSON_NAME]) MLC Song Code : MVB5LO ISWC : T9228557446" at bounding box center [225, 214] width 200 height 35
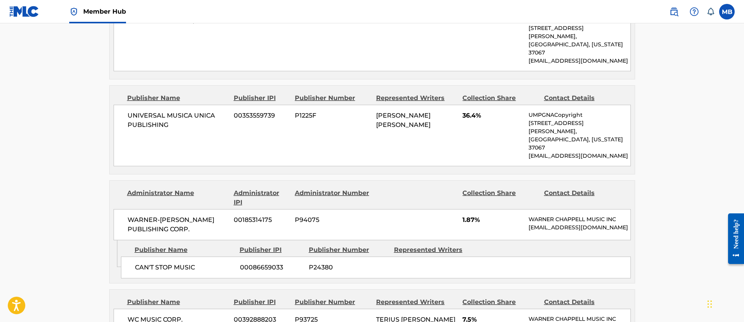
scroll to position [467, 0]
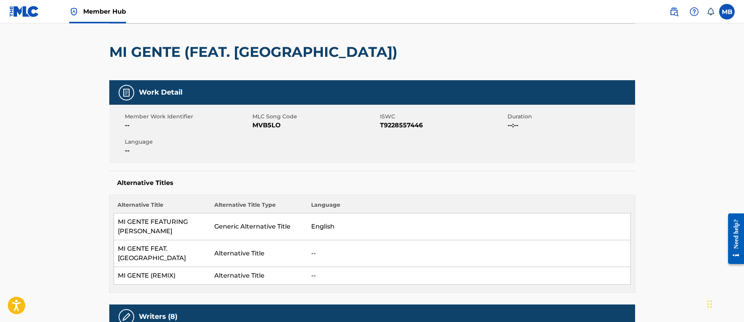
scroll to position [0, 0]
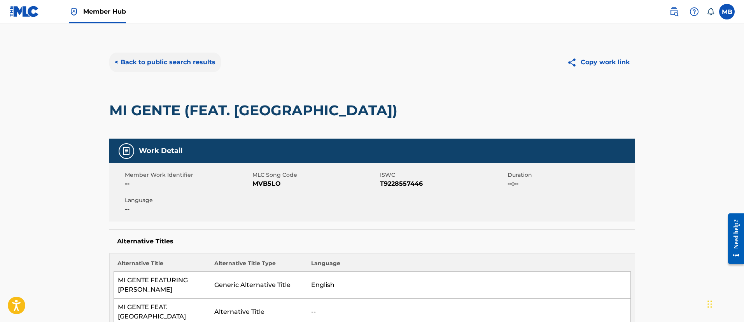
click at [205, 65] on button "< Back to public search results" at bounding box center [165, 62] width 112 height 19
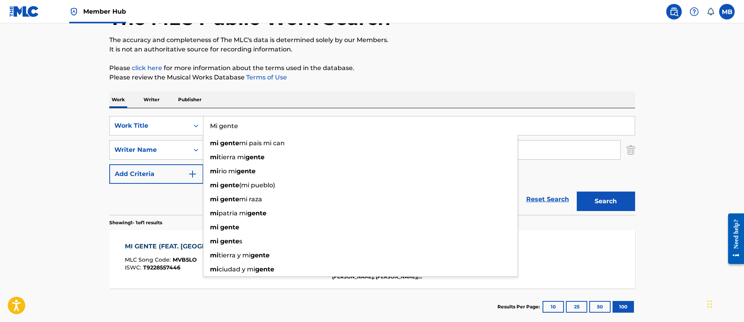
drag, startPoint x: 256, startPoint y: 130, endPoint x: 114, endPoint y: 96, distance: 145.8
click at [117, 100] on div "Work Writer Publisher SearchWithCriteria1e50376c-4095-4080-b99f-35d15bf608be Wo…" at bounding box center [372, 207] width 526 height 233
paste input "[PERSON_NAME] Changes"
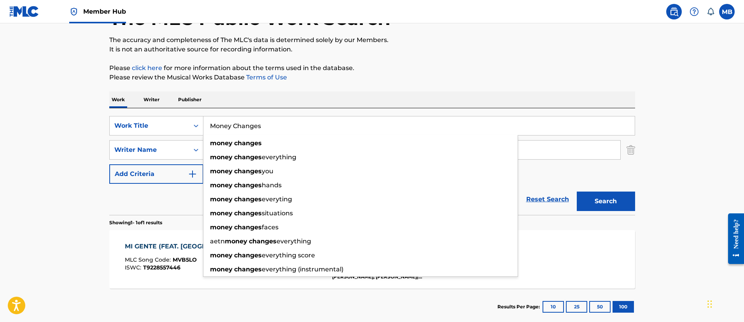
type input "Money Changes"
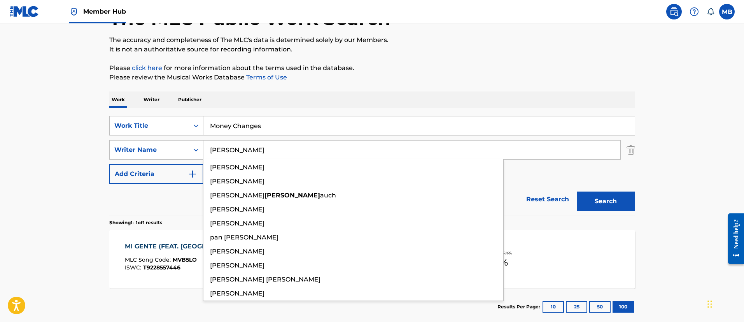
type input "[PERSON_NAME]"
click at [577, 191] on button "Search" at bounding box center [606, 200] width 58 height 19
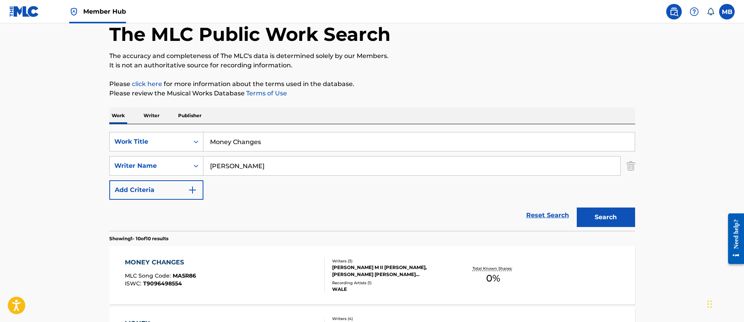
scroll to position [216, 0]
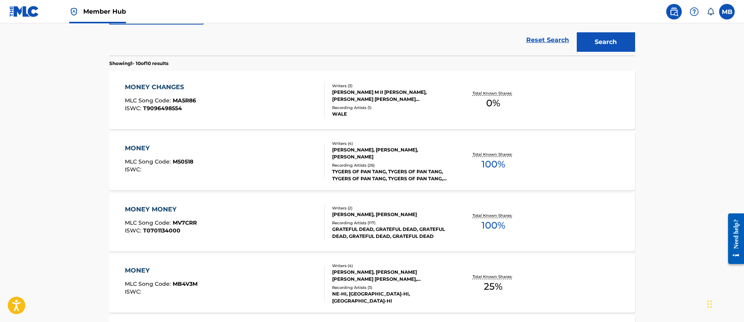
click at [218, 103] on div "MONEY CHANGES MLC Song Code : MA5R86 ISWC : T9096498554" at bounding box center [225, 99] width 200 height 35
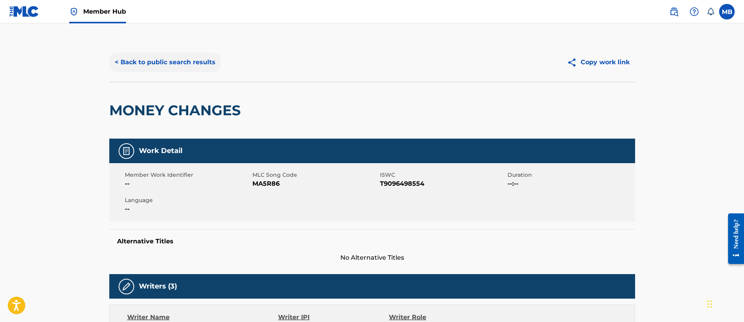
click at [191, 68] on button "< Back to public search results" at bounding box center [165, 62] width 112 height 19
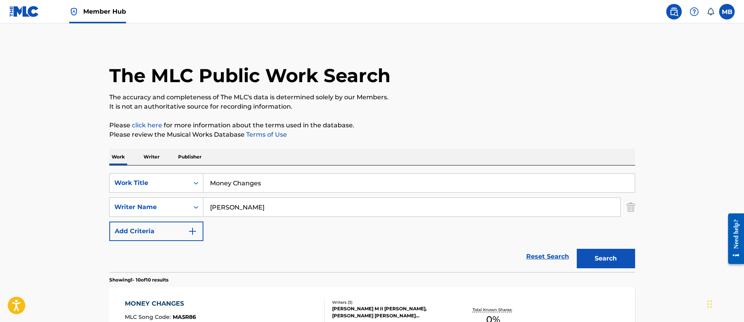
click at [284, 289] on div "MONEY CHANGES MLC Song Code : MA5R86 ISWC : T9096498554 Writers ( 3 ) [PERSON_N…" at bounding box center [372, 316] width 526 height 58
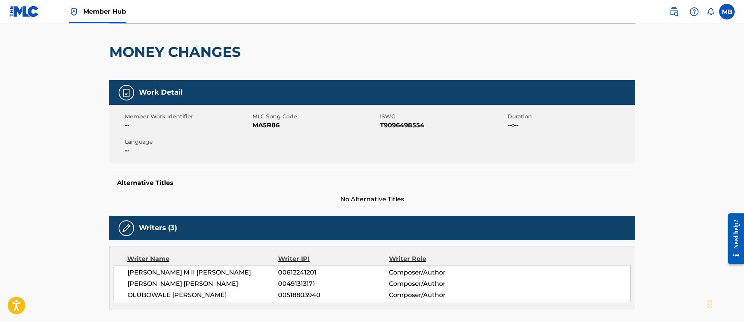
scroll to position [117, 0]
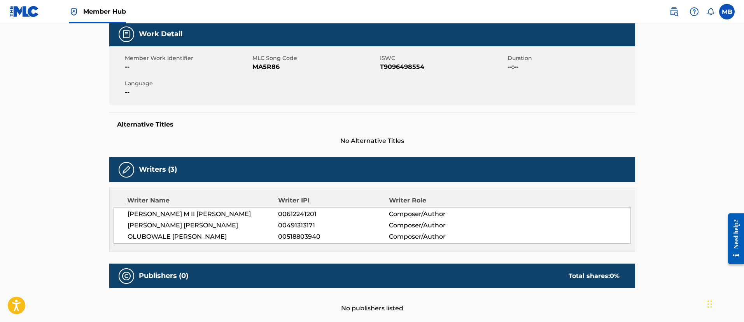
click at [207, 242] on div "[PERSON_NAME] M II [PERSON_NAME] 00612241201 Composer/Author [PERSON_NAME] [PER…" at bounding box center [372, 225] width 517 height 37
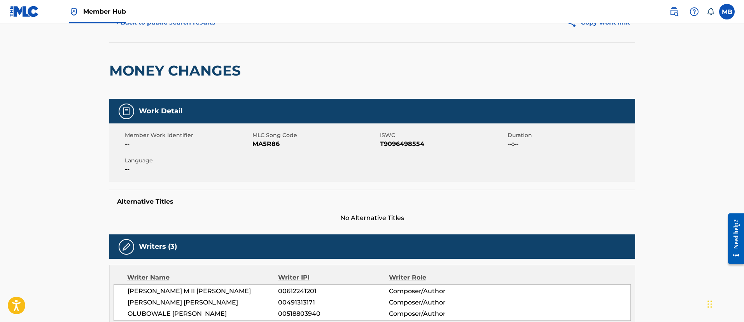
scroll to position [0, 0]
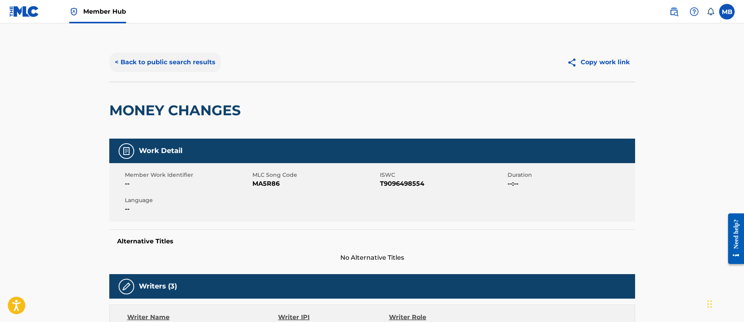
click at [152, 70] on button "< Back to public search results" at bounding box center [165, 62] width 112 height 19
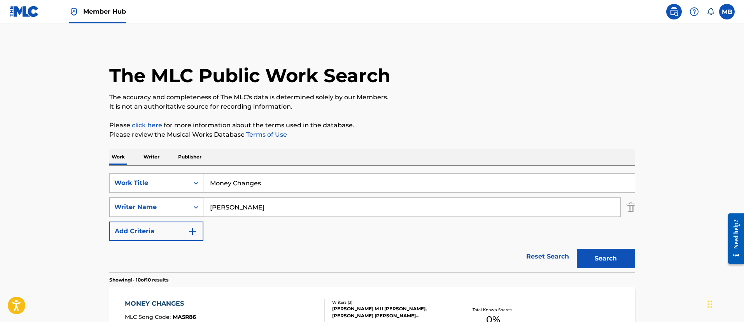
drag, startPoint x: 259, startPoint y: 207, endPoint x: 187, endPoint y: 207, distance: 72.0
click at [189, 208] on div "SearchWithCriteria0fdb892b-db76-40d0-a922-b9ea2dfd0ef3 Writer Name [PERSON_NAME]" at bounding box center [372, 206] width 526 height 19
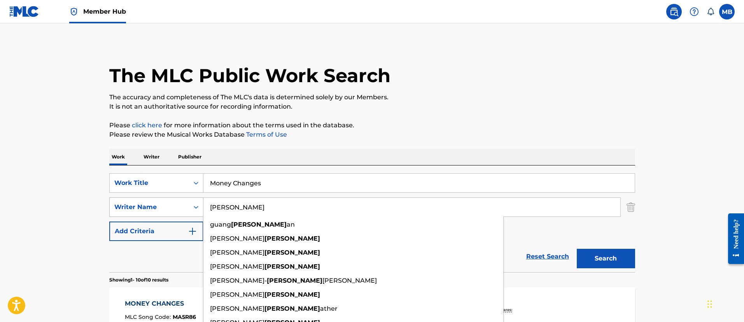
paste input "AKINTIMEHIN"
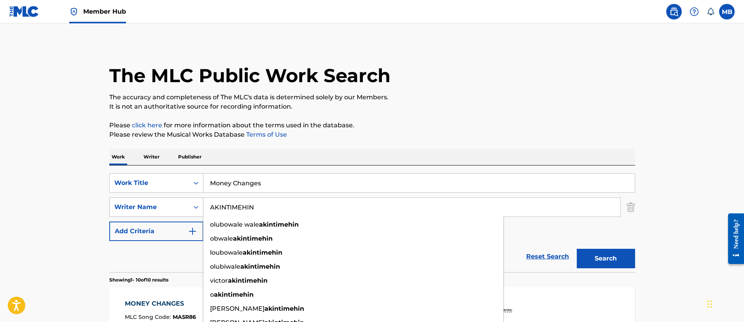
type input "AKINTIMEHIN"
click at [577, 249] on button "Search" at bounding box center [606, 258] width 58 height 19
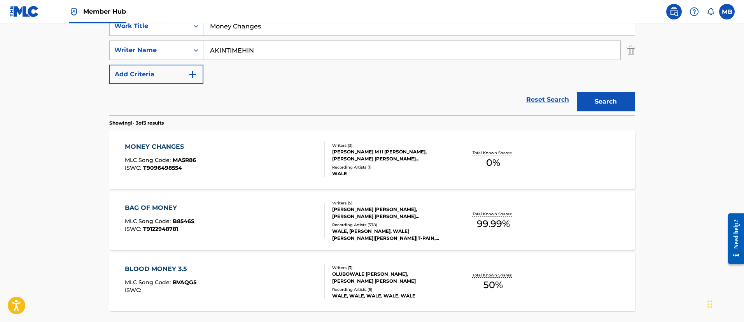
scroll to position [175, 0]
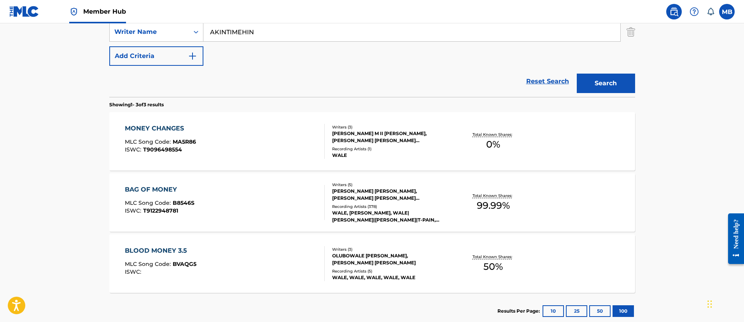
click at [238, 154] on div "MONEY CHANGES MLC Song Code : MA5R86 ISWC : T9096498554" at bounding box center [225, 141] width 200 height 35
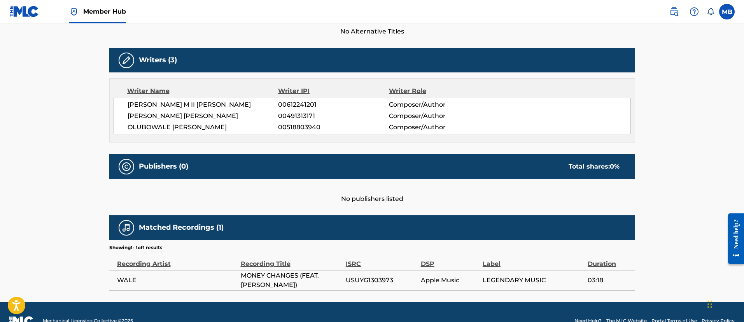
scroll to position [243, 0]
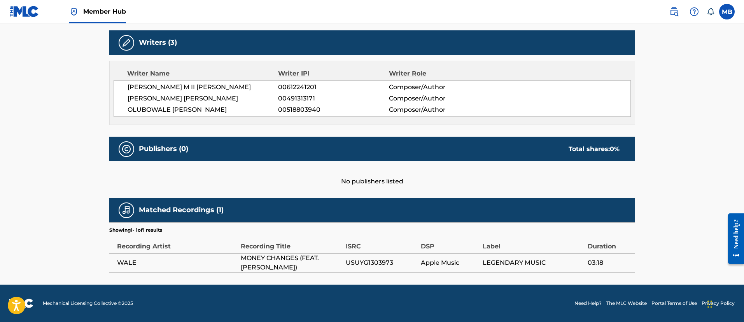
click at [374, 266] on span "USUYG1303973" at bounding box center [381, 262] width 71 height 9
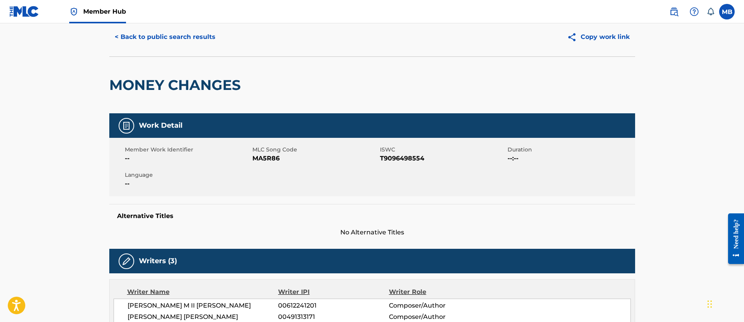
scroll to position [0, 0]
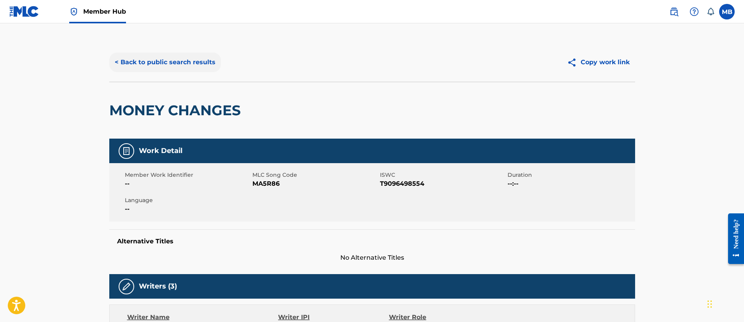
click at [159, 65] on button "< Back to public search results" at bounding box center [165, 62] width 112 height 19
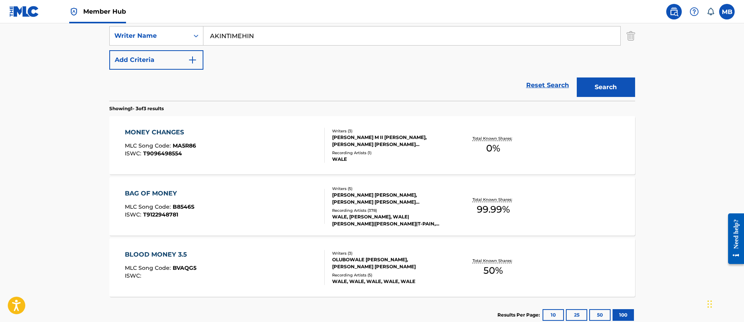
scroll to position [113, 0]
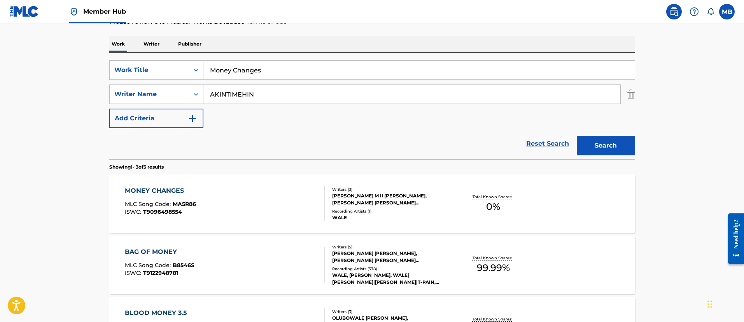
click at [111, 53] on div "SearchWithCriteria1e50376c-4095-4080-b99f-35d15bf608be Work Title Money Changes…" at bounding box center [372, 106] width 526 height 107
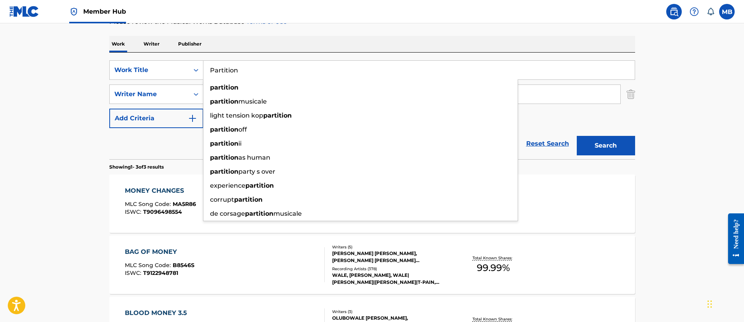
type input "Partition"
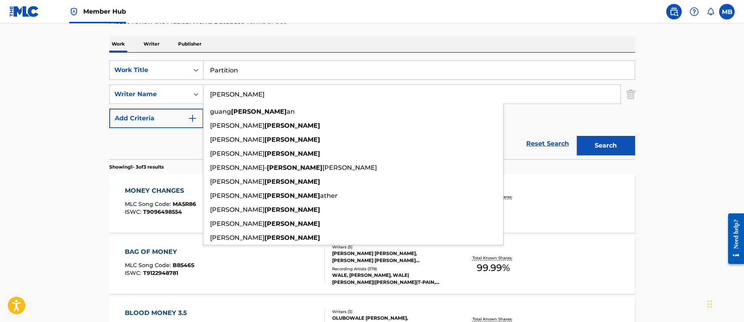
type input "[PERSON_NAME]"
click at [577, 136] on button "Search" at bounding box center [606, 145] width 58 height 19
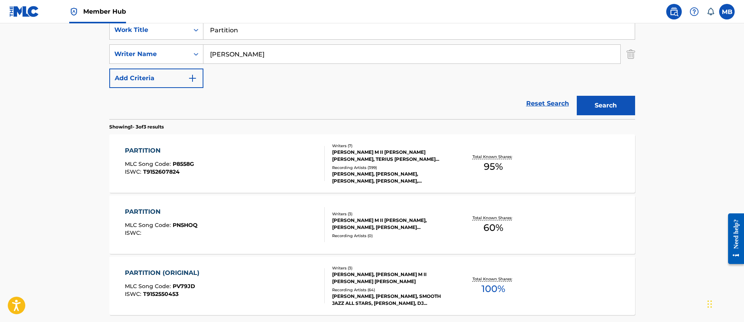
scroll to position [171, 0]
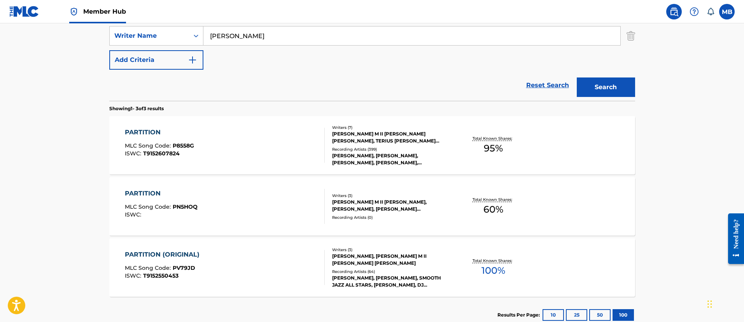
click at [267, 163] on div "PARTITION MLC Song Code : P8558G ISWC : T9152607824 Writers ( 7 ) [PERSON_NAME]…" at bounding box center [372, 145] width 526 height 58
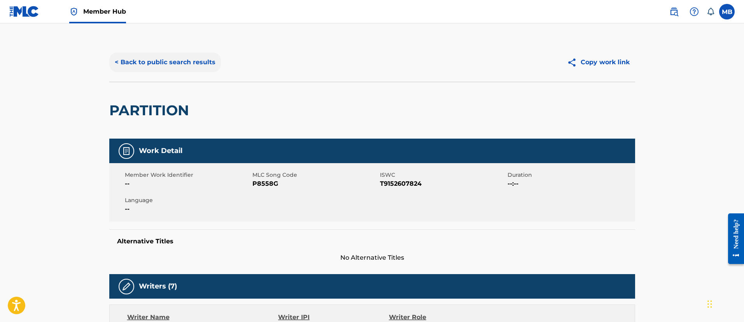
click at [189, 69] on button "< Back to public search results" at bounding box center [165, 62] width 112 height 19
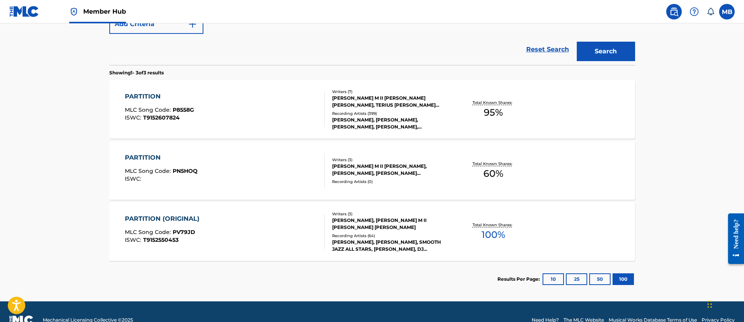
scroll to position [224, 0]
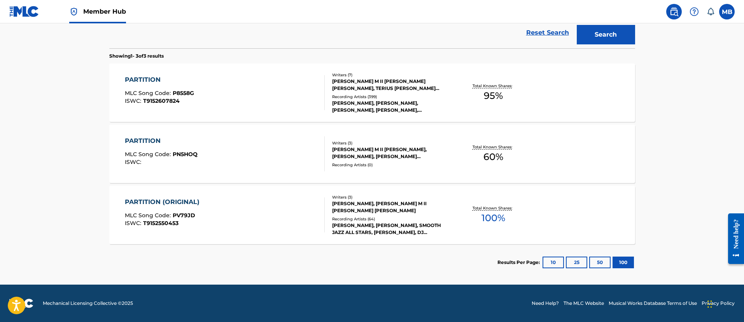
click at [249, 211] on div "PARTITION (ORIGINAL) MLC Song Code : PV79JD ISWC : T9152550453" at bounding box center [225, 214] width 200 height 35
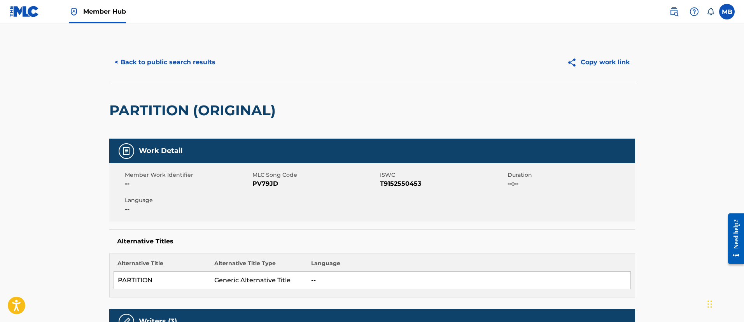
click at [177, 74] on div "< Back to public search results Copy work link" at bounding box center [372, 62] width 526 height 39
click at [174, 58] on button "< Back to public search results" at bounding box center [165, 62] width 112 height 19
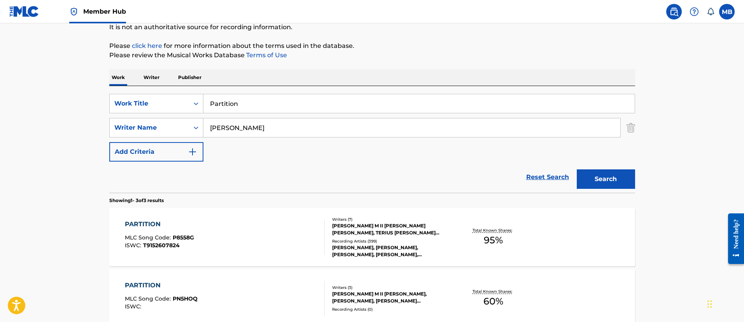
scroll to position [49, 0]
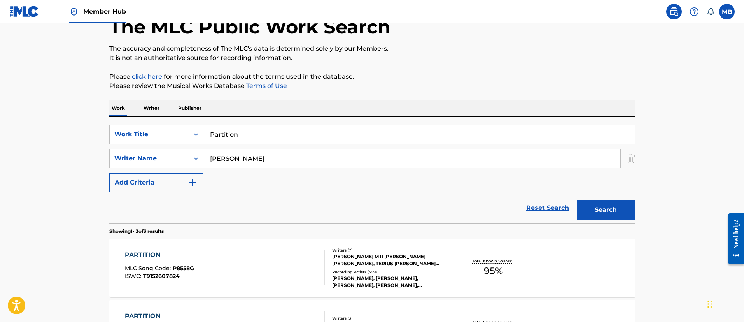
drag, startPoint x: 200, startPoint y: 133, endPoint x: 105, endPoint y: 124, distance: 95.7
click at [121, 128] on div "SearchWithCriteria1e50376c-4095-4080-b99f-35d15bf608be Work Title Partition" at bounding box center [372, 133] width 526 height 19
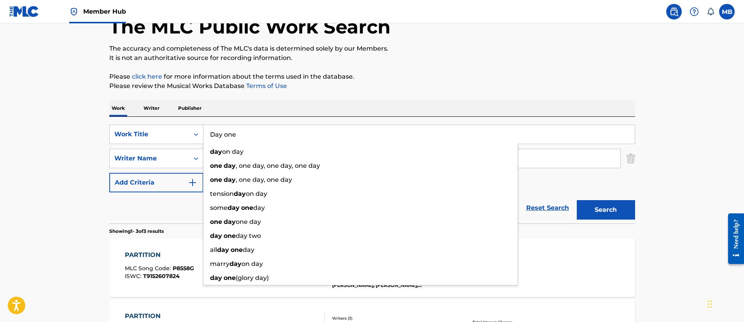
type input "Day one"
click at [577, 200] on button "Search" at bounding box center [606, 209] width 58 height 19
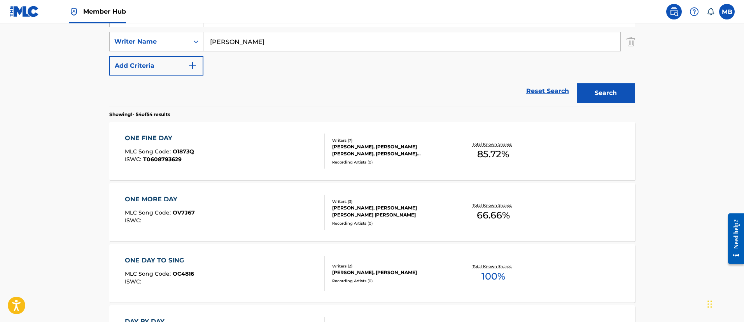
scroll to position [107, 0]
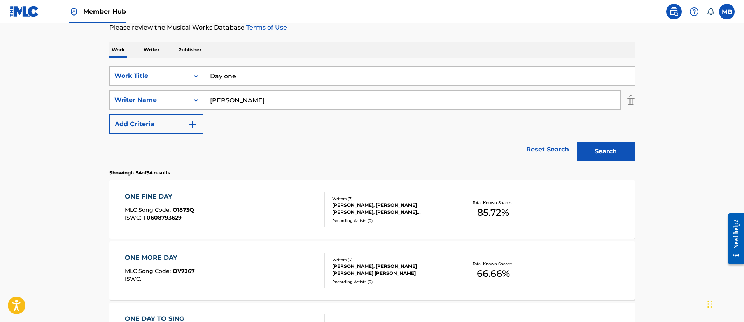
drag, startPoint x: 235, startPoint y: 93, endPoint x: 193, endPoint y: 89, distance: 41.4
click at [194, 89] on div "SearchWithCriteria1e50376c-4095-4080-b99f-35d15bf608be Work Title Day one Searc…" at bounding box center [372, 100] width 526 height 68
click at [577, 142] on button "Search" at bounding box center [606, 151] width 58 height 19
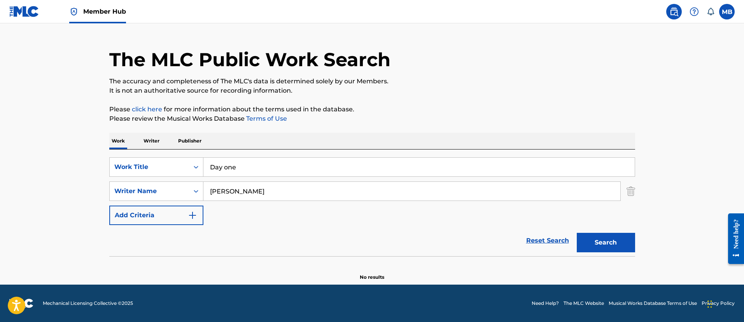
scroll to position [16, 0]
drag, startPoint x: 243, startPoint y: 191, endPoint x: 184, endPoint y: 191, distance: 59.5
click at [186, 191] on div "SearchWithCriteria0fdb892b-db76-40d0-a922-b9ea2dfd0ef3 Writer Name [PERSON_NAME…" at bounding box center [372, 190] width 526 height 19
paste input "Stevenso"
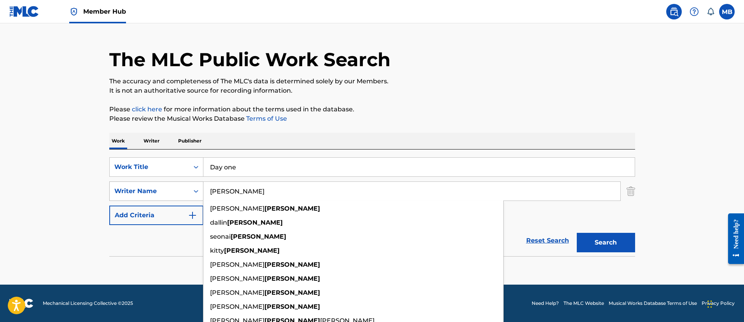
type input "[PERSON_NAME]"
click at [577, 233] on button "Search" at bounding box center [606, 242] width 58 height 19
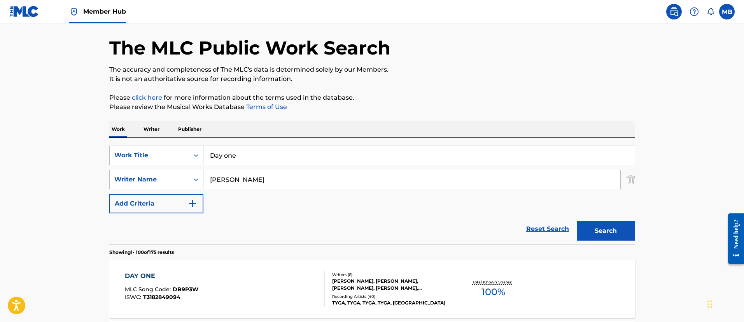
scroll to position [0, 0]
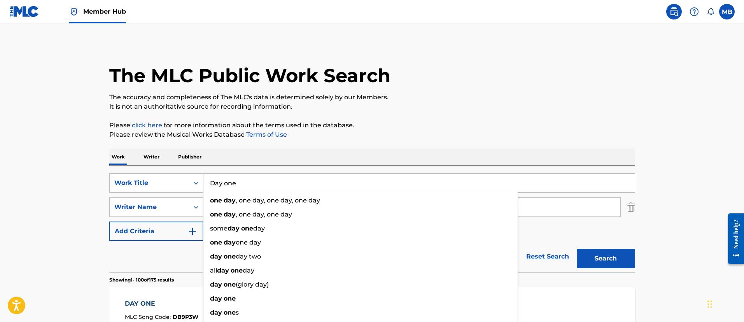
drag, startPoint x: 274, startPoint y: 175, endPoint x: 121, endPoint y: 160, distance: 154.0
click at [148, 168] on div "SearchWithCriteria1e50376c-4095-4080-b99f-35d15bf608be Work Title Day one one d…" at bounding box center [372, 218] width 526 height 107
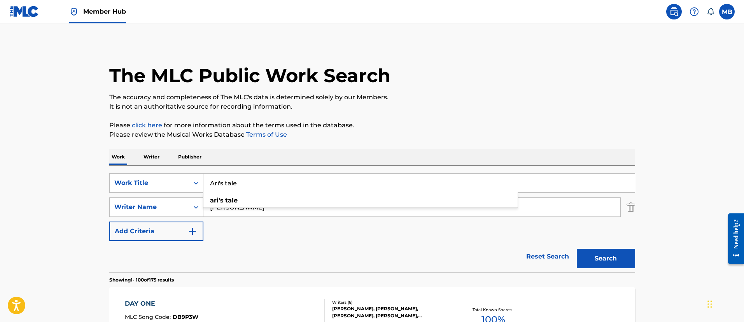
type input "Ari's tale"
click at [577, 249] on button "Search" at bounding box center [606, 258] width 58 height 19
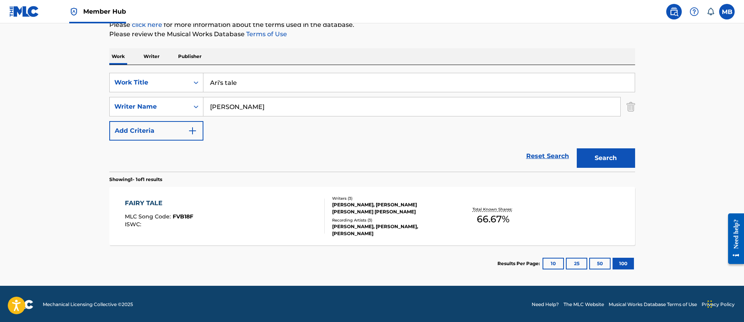
scroll to position [102, 0]
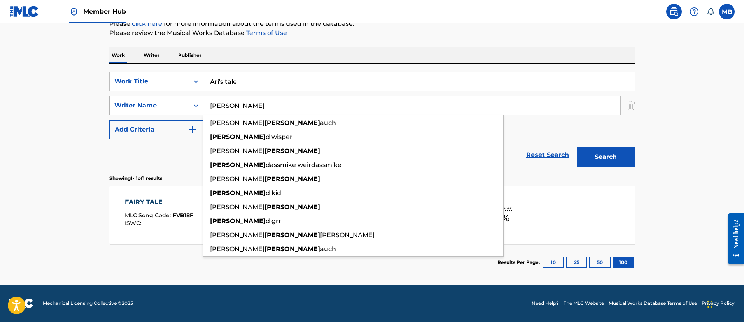
drag, startPoint x: 275, startPoint y: 99, endPoint x: 114, endPoint y: 107, distance: 161.6
click at [114, 107] on div "SearchWithCriteria0fdb892b-db76-40d0-a922-b9ea2dfd0ef3 Writer Name [PERSON_NAME…" at bounding box center [372, 105] width 526 height 19
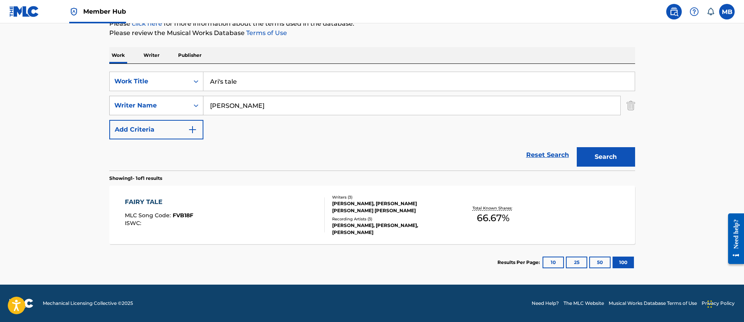
click at [577, 147] on button "Search" at bounding box center [606, 156] width 58 height 19
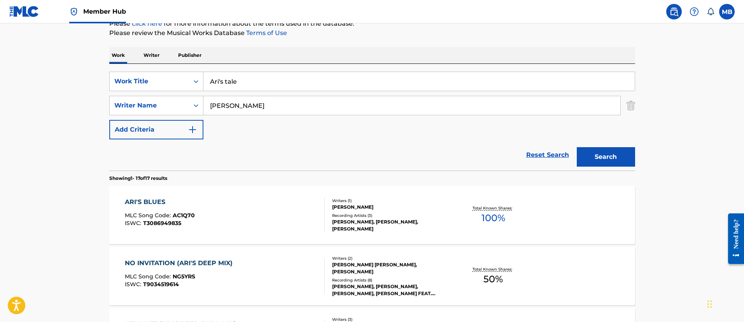
drag, startPoint x: 264, startPoint y: 105, endPoint x: 105, endPoint y: 82, distance: 161.1
click at [110, 86] on div "SearchWithCriteria1e50376c-4095-4080-b99f-35d15bf608be Work Title Ari's tale Se…" at bounding box center [372, 106] width 526 height 68
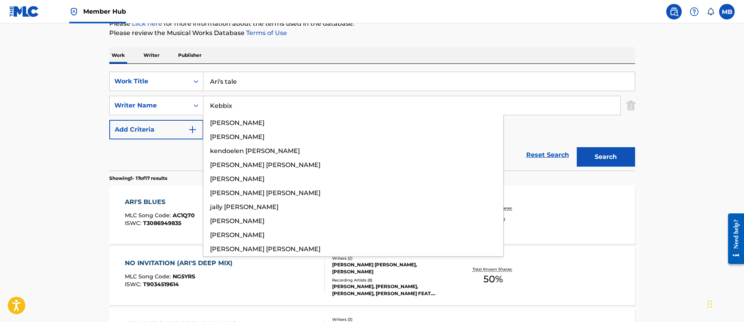
click at [577, 147] on button "Search" at bounding box center [606, 156] width 58 height 19
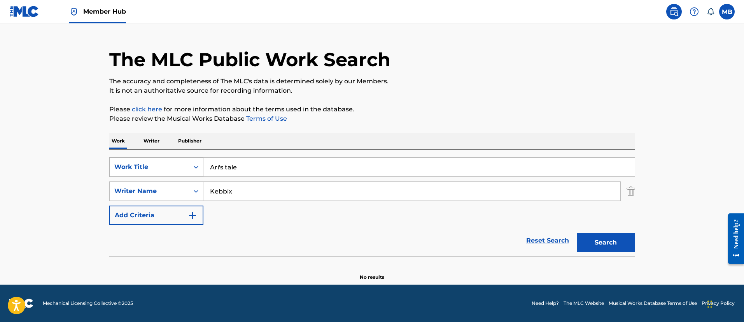
drag, startPoint x: 244, startPoint y: 187, endPoint x: 121, endPoint y: 170, distance: 124.1
click at [123, 177] on div "SearchWithCriteria1e50376c-4095-4080-b99f-35d15bf608be Work Title Ari's tale Se…" at bounding box center [372, 191] width 526 height 68
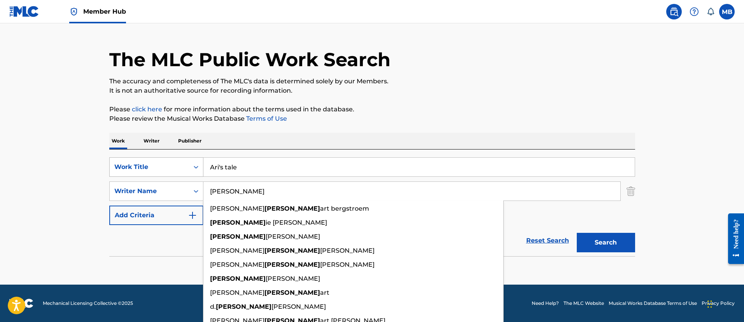
type input "[PERSON_NAME]"
click at [577, 233] on button "Search" at bounding box center [606, 242] width 58 height 19
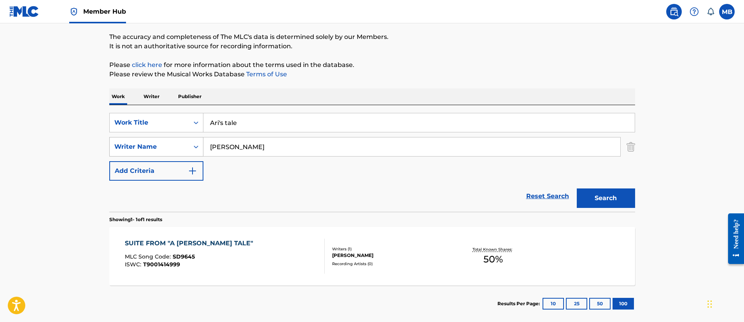
scroll to position [102, 0]
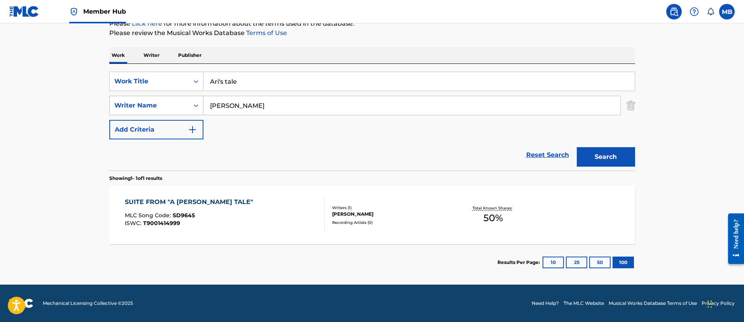
drag, startPoint x: 267, startPoint y: 109, endPoint x: 200, endPoint y: 103, distance: 67.2
click at [200, 103] on div "SearchWithCriteria0fdb892b-db76-40d0-a922-b9ea2dfd0ef3 Writer Name [PERSON_NAME]" at bounding box center [372, 105] width 526 height 19
click at [577, 147] on button "Search" at bounding box center [606, 156] width 58 height 19
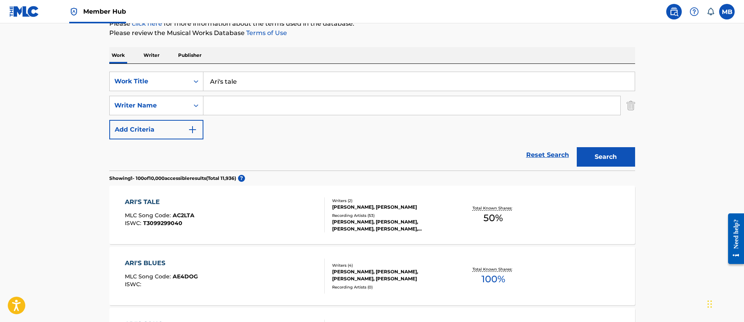
click at [243, 206] on div "ARI'S TALE MLC Song Code : AC2LTA ISWC : T3099299040" at bounding box center [225, 214] width 200 height 35
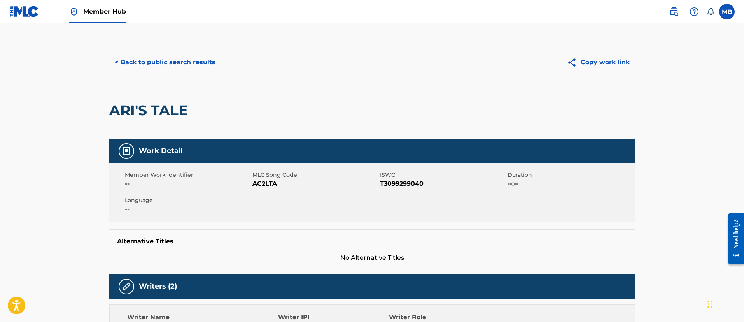
click at [178, 75] on div "< Back to public search results Copy work link" at bounding box center [372, 62] width 526 height 39
click at [182, 65] on button "< Back to public search results" at bounding box center [165, 62] width 112 height 19
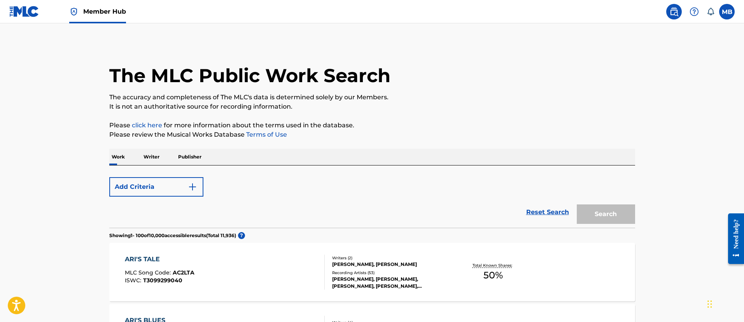
scroll to position [102, 0]
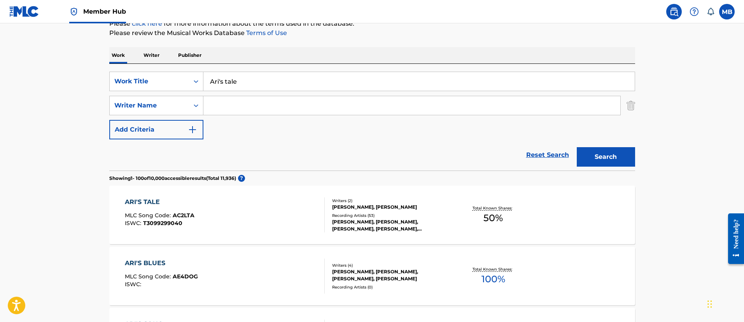
drag, startPoint x: 268, startPoint y: 78, endPoint x: 102, endPoint y: 64, distance: 166.7
type input "B"
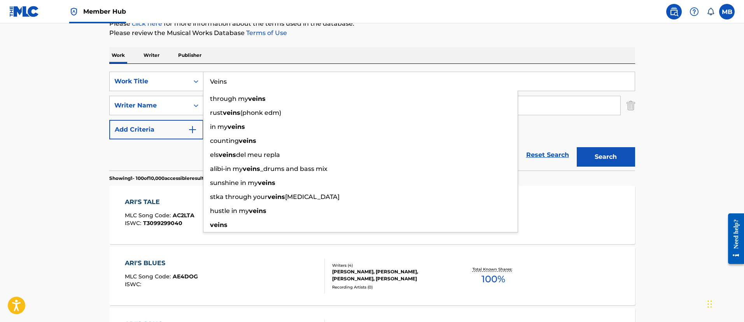
type input "Veins"
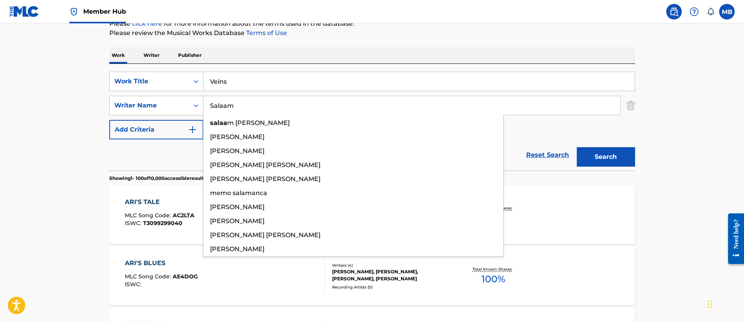
type input "Salaam"
click at [577, 147] on button "Search" at bounding box center [606, 156] width 58 height 19
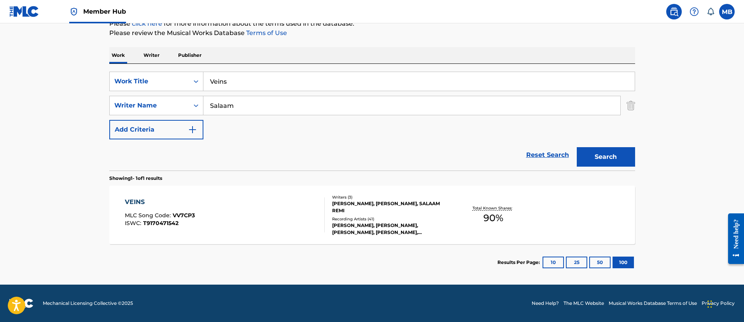
click at [256, 218] on div "VEINS MLC Song Code : VV7CP3 ISWC : T9170471542" at bounding box center [225, 214] width 200 height 35
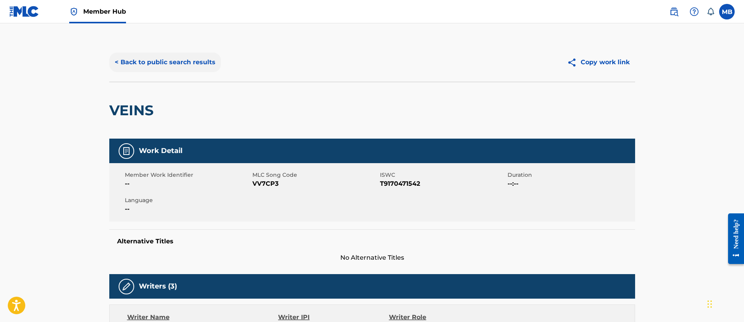
click at [189, 59] on button "< Back to public search results" at bounding box center [165, 62] width 112 height 19
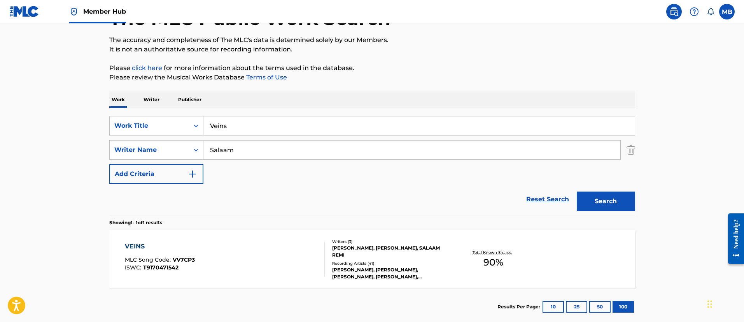
drag, startPoint x: 237, startPoint y: 121, endPoint x: 0, endPoint y: 98, distance: 238.4
click at [8, 107] on main "The MLC Public Work Search The accuracy and completeness of The MLC's data is d…" at bounding box center [372, 147] width 744 height 362
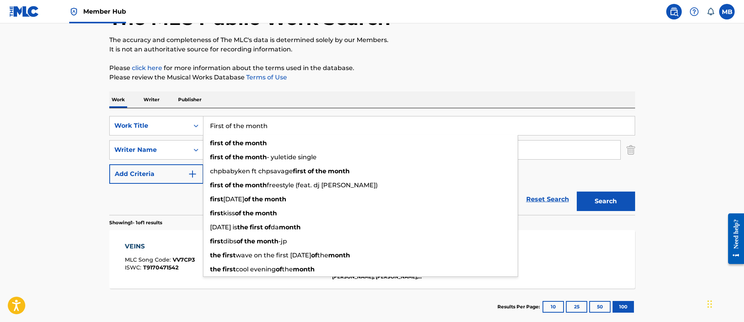
type input "First of the month"
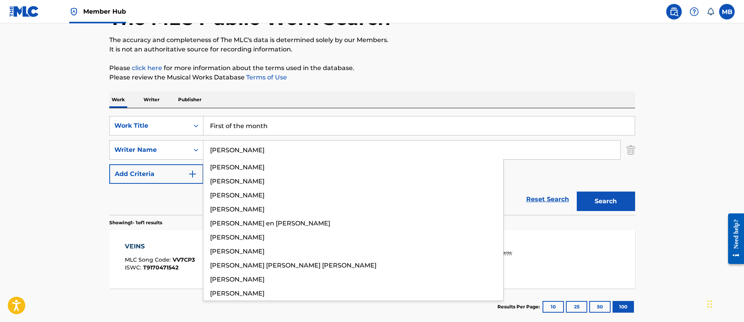
type input "[PERSON_NAME]"
click at [577, 191] on button "Search" at bounding box center [606, 200] width 58 height 19
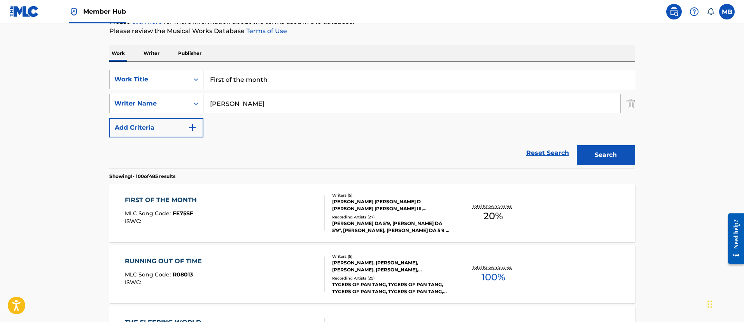
scroll to position [174, 0]
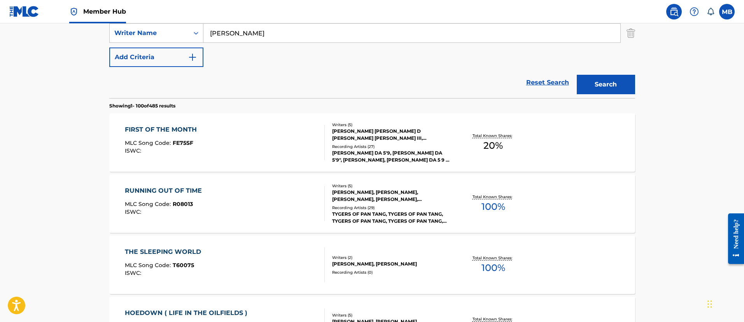
click at [264, 132] on div "FIRST OF THE MONTH MLC Song Code : FE75SF ISWC :" at bounding box center [225, 142] width 200 height 35
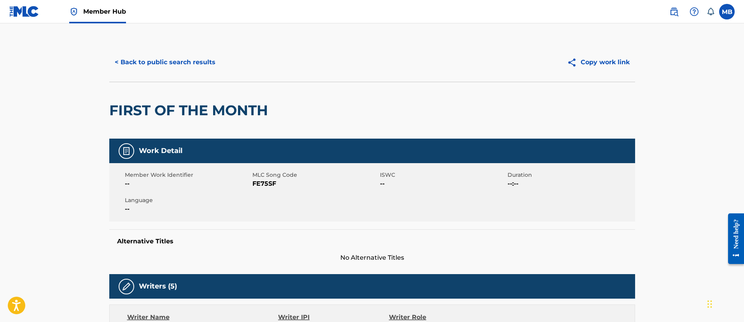
click at [271, 178] on span "MLC Song Code" at bounding box center [315, 175] width 126 height 8
click at [264, 184] on span "FE75SF" at bounding box center [315, 183] width 126 height 9
click at [166, 104] on h2 "FIRST OF THE MONTH" at bounding box center [190, 111] width 163 height 18
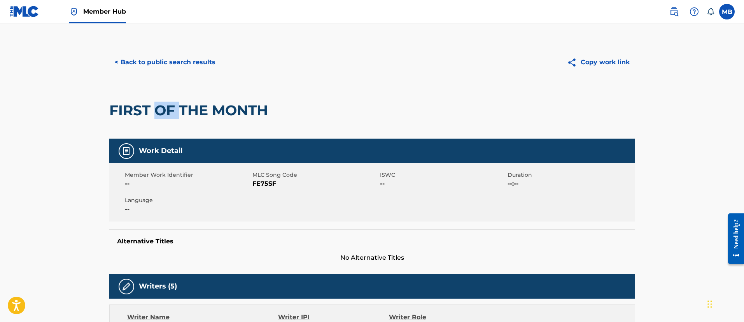
click at [166, 104] on h2 "FIRST OF THE MONTH" at bounding box center [190, 111] width 163 height 18
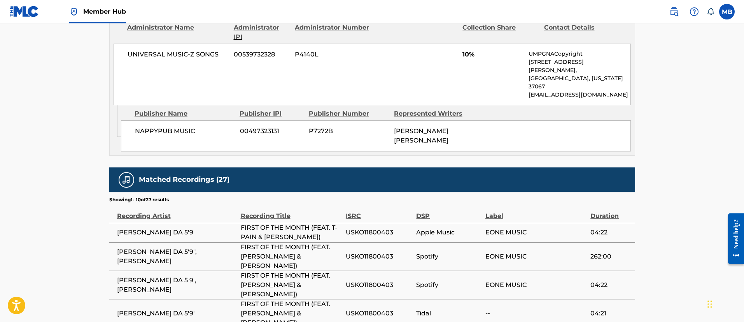
scroll to position [642, 0]
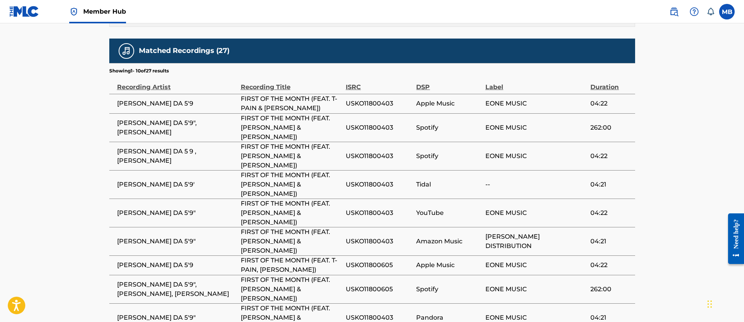
click at [149, 236] on span "[PERSON_NAME] DA 5'9"" at bounding box center [177, 240] width 120 height 9
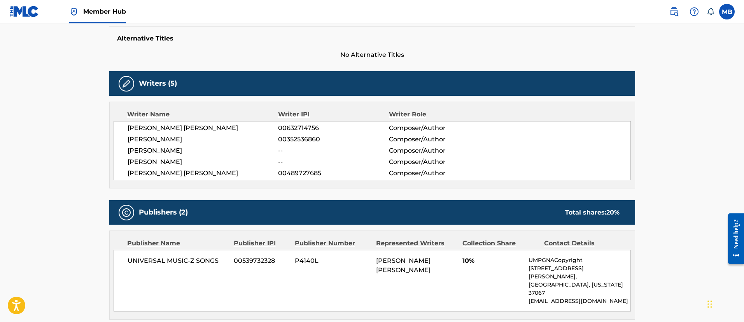
scroll to position [117, 0]
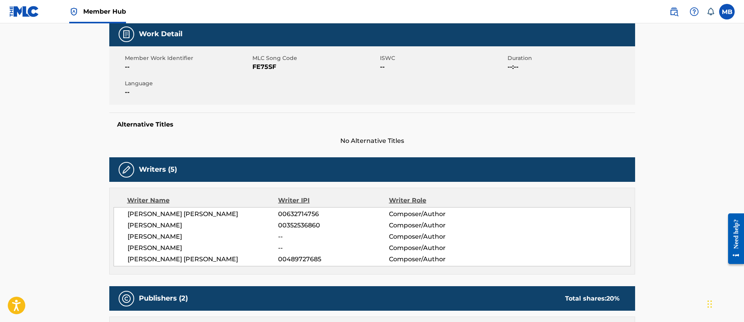
click at [268, 67] on span "FE75SF" at bounding box center [315, 66] width 126 height 9
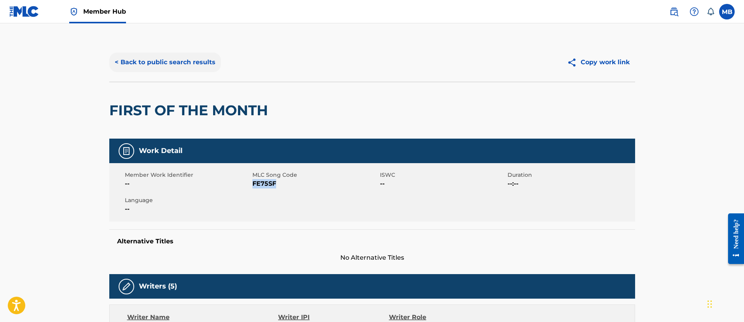
click at [180, 65] on button "< Back to public search results" at bounding box center [165, 62] width 112 height 19
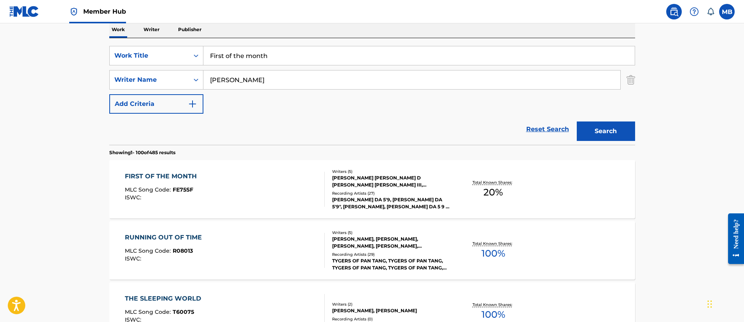
scroll to position [112, 0]
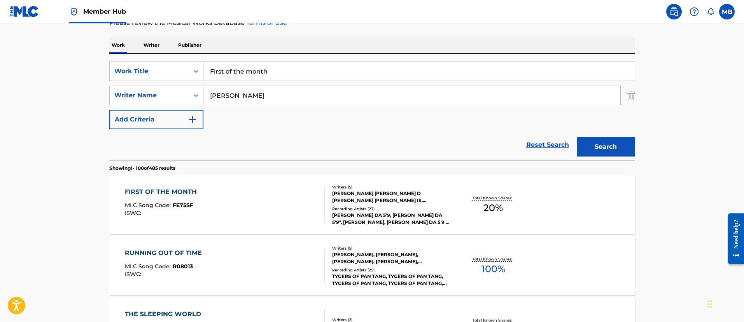
drag, startPoint x: 264, startPoint y: 75, endPoint x: 82, endPoint y: 56, distance: 183.4
type input "Real or fake"
click at [577, 137] on button "Search" at bounding box center [606, 146] width 58 height 19
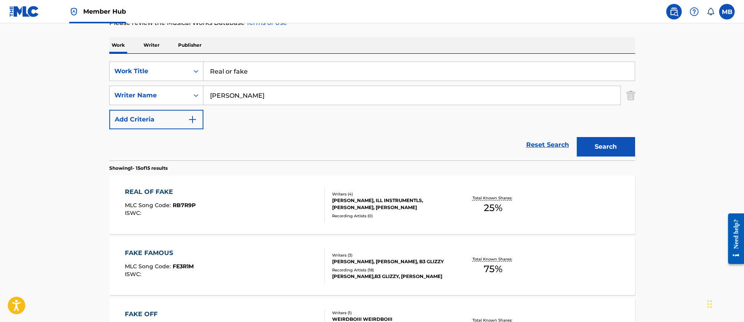
click at [284, 186] on div "REAL OF FAKE MLC Song Code : RB7R9P ISWC : Writers ( 4 ) [PERSON_NAME], ILL INS…" at bounding box center [372, 204] width 526 height 58
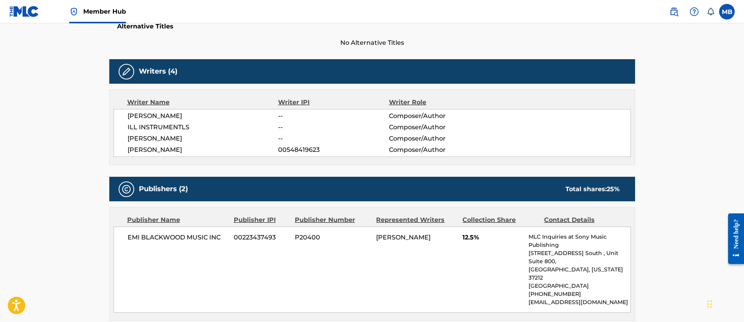
scroll to position [175, 0]
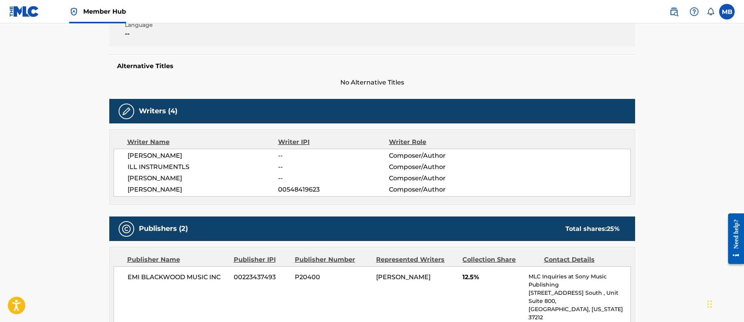
click at [192, 190] on span "[PERSON_NAME]" at bounding box center [203, 189] width 151 height 9
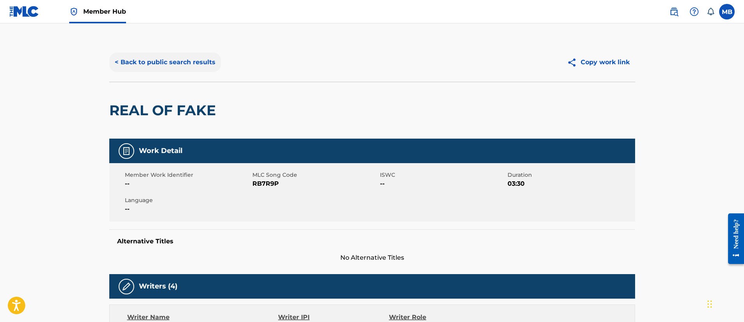
click at [179, 67] on button "< Back to public search results" at bounding box center [165, 62] width 112 height 19
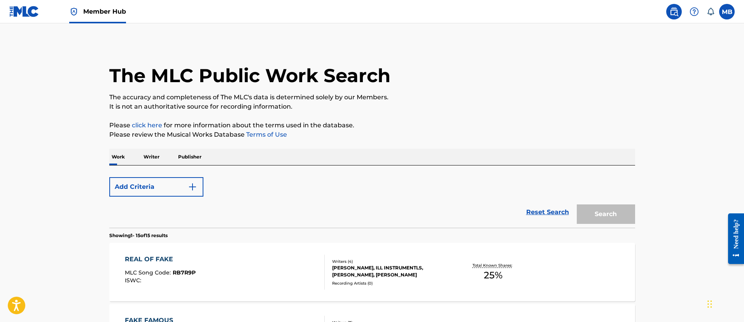
scroll to position [112, 0]
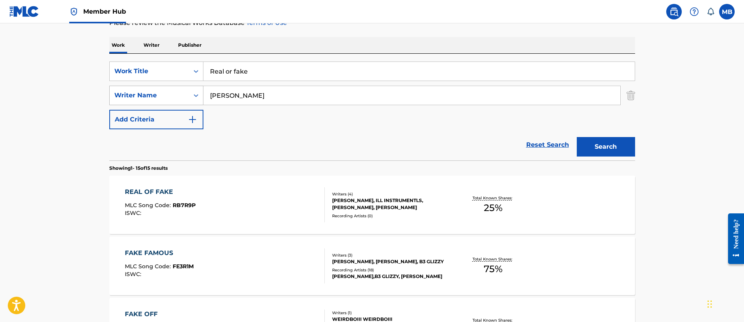
drag, startPoint x: 250, startPoint y: 97, endPoint x: 145, endPoint y: 90, distance: 106.0
click at [148, 92] on div "SearchWithCriteria0fdb892b-db76-40d0-a922-b9ea2dfd0ef3 Writer Name [PERSON_NAME]" at bounding box center [372, 95] width 526 height 19
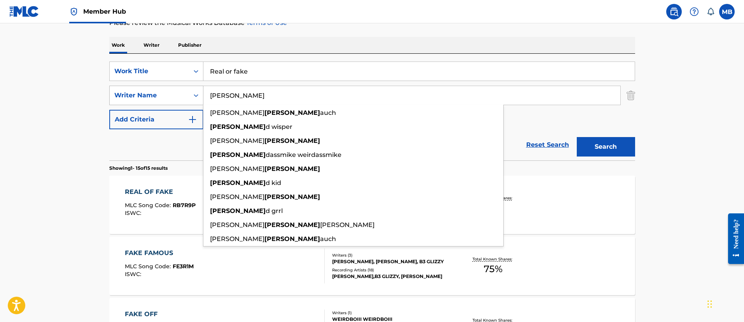
paste input "[PERSON_NAME]"
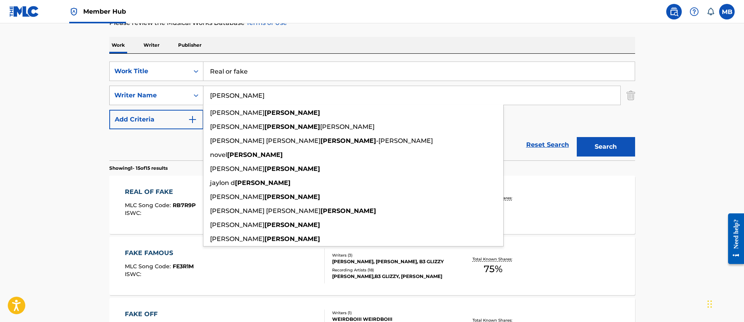
type input "[PERSON_NAME]"
click at [577, 137] on button "Search" at bounding box center [606, 146] width 58 height 19
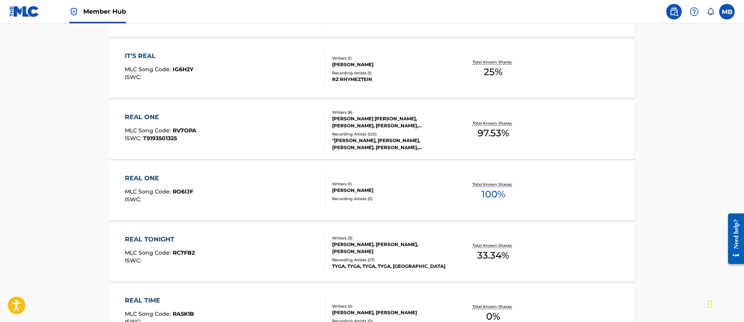
scroll to position [753, 0]
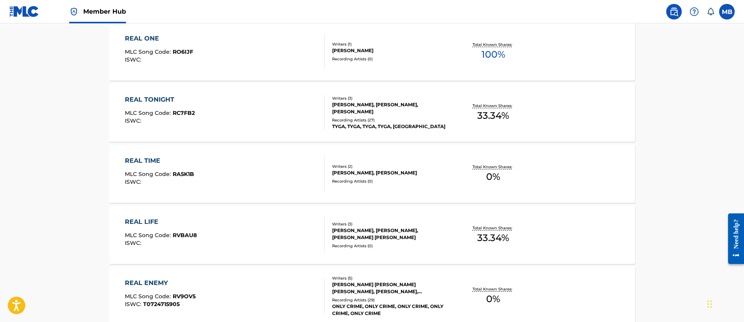
click at [250, 89] on div "REAL TONIGHT MLC Song Code : RC7FB2 ISWC : Writers ( 3 ) [PERSON_NAME], [PERSON…" at bounding box center [372, 112] width 526 height 58
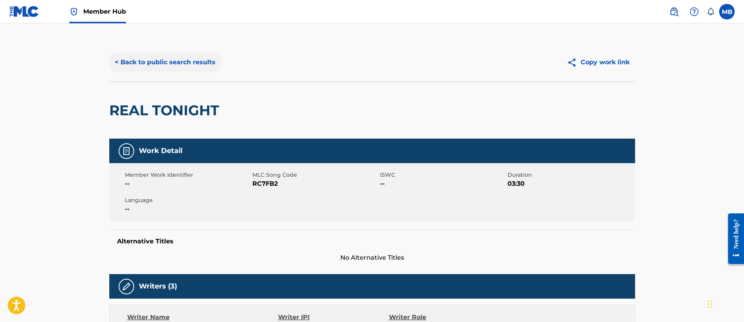
click at [187, 60] on button "< Back to public search results" at bounding box center [165, 62] width 112 height 19
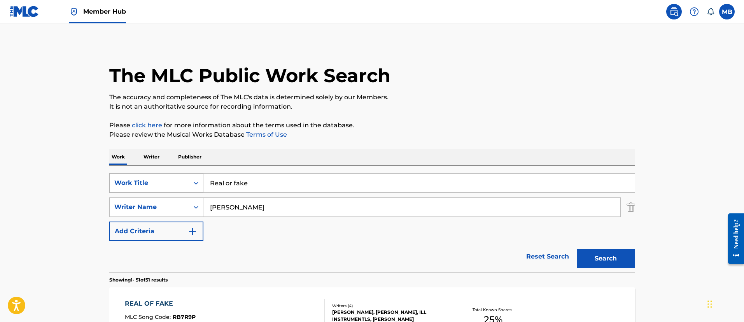
drag, startPoint x: 262, startPoint y: 175, endPoint x: 159, endPoint y: 173, distance: 102.7
click at [162, 175] on div "SearchWithCriteria1e50376c-4095-4080-b99f-35d15bf608be Work Title Real or fake" at bounding box center [372, 182] width 526 height 19
paste input "un/An Island [PERSON_NAME]"
type input "Run/[GEOGRAPHIC_DATA]"
click at [577, 249] on button "Search" at bounding box center [606, 258] width 58 height 19
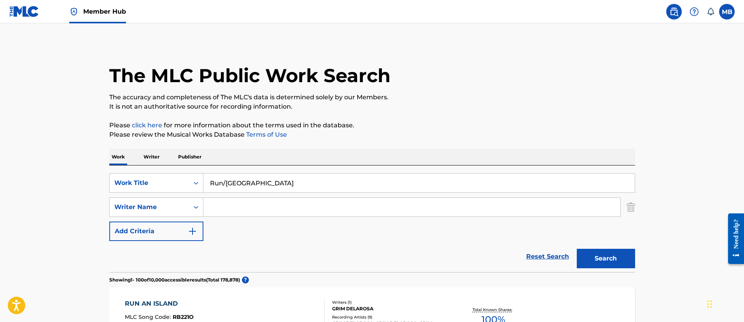
click at [121, 7] on span "Member Hub" at bounding box center [104, 11] width 43 height 9
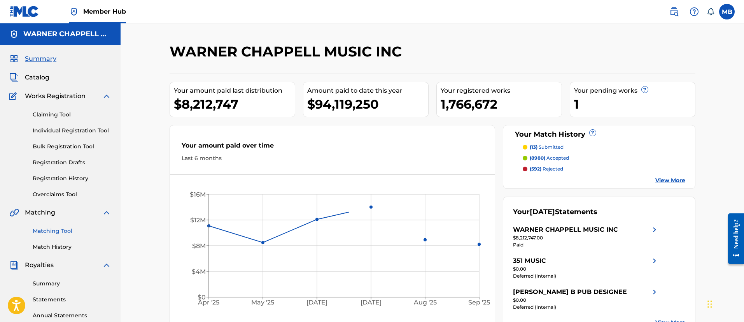
click at [38, 232] on link "Matching Tool" at bounding box center [72, 231] width 79 height 8
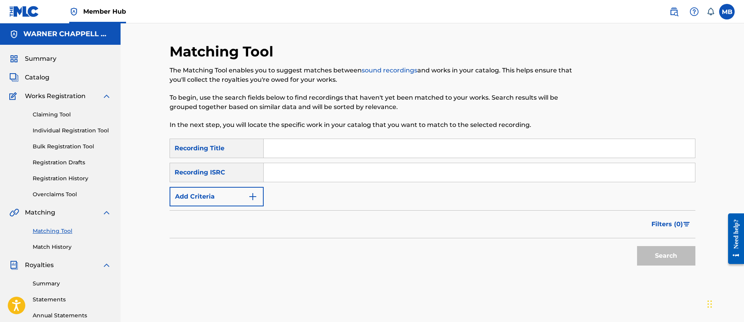
click at [296, 139] on input "Search Form" at bounding box center [479, 148] width 431 height 19
paste input "Run/An Island [PERSON_NAME]"
type input "Run/[GEOGRAPHIC_DATA]"
click at [637, 246] on button "Search" at bounding box center [666, 255] width 58 height 19
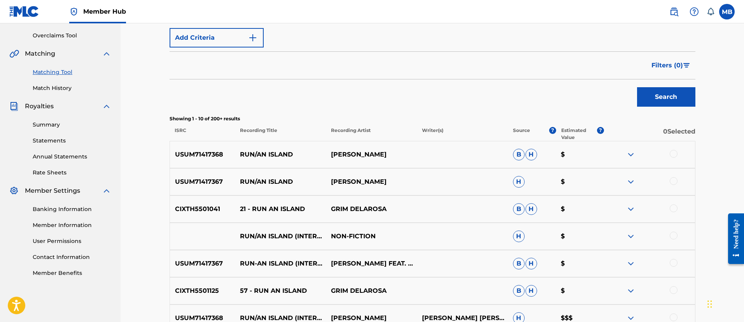
scroll to position [175, 0]
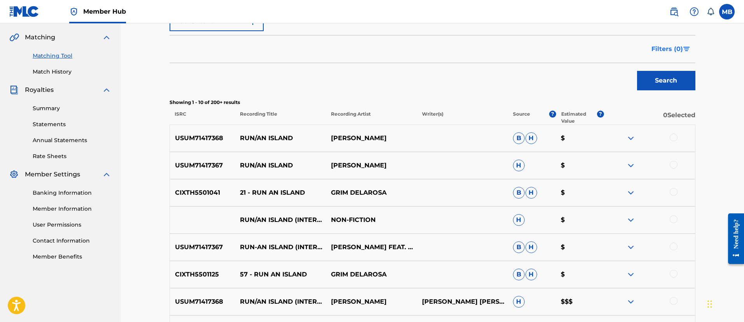
click at [674, 51] on span "Filters ( 0 )" at bounding box center [667, 48] width 32 height 9
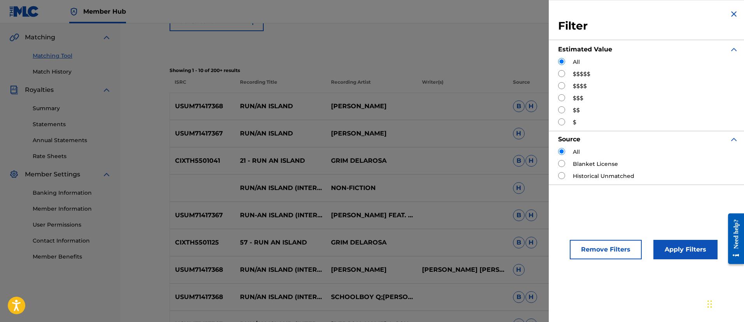
click at [578, 77] on label "$$$$$" at bounding box center [582, 74] width 18 height 8
click at [565, 76] on div "$$$$$" at bounding box center [648, 74] width 180 height 8
click at [564, 75] on input "Search Form" at bounding box center [561, 73] width 7 height 7
radio input "true"
click at [671, 244] on button "Apply Filters" at bounding box center [685, 249] width 64 height 19
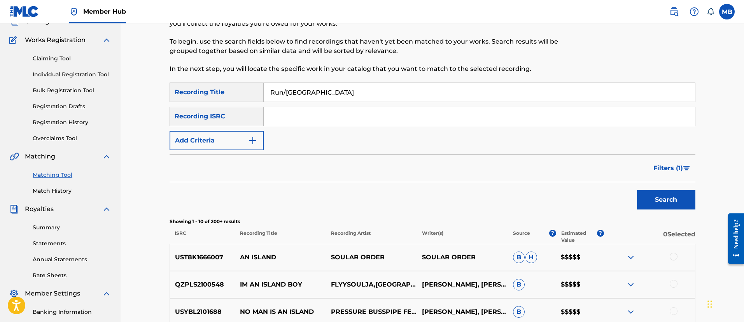
scroll to position [0, 0]
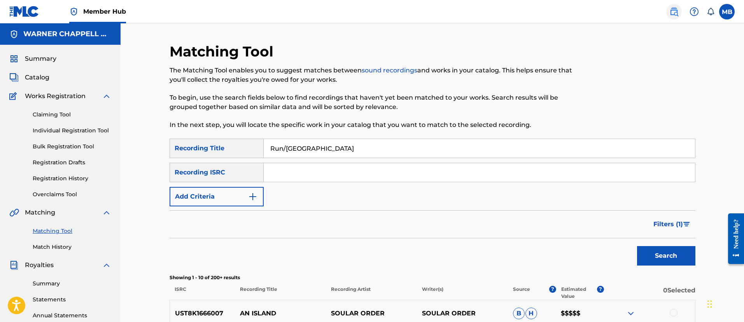
click at [674, 14] on img at bounding box center [673, 11] width 9 height 9
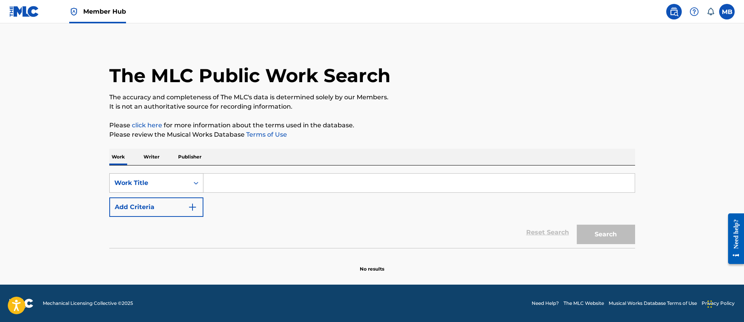
click at [168, 180] on div "Work Title" at bounding box center [149, 182] width 70 height 9
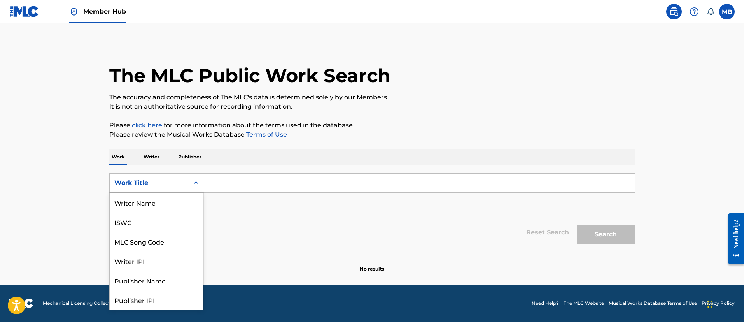
scroll to position [39, 0]
click at [166, 210] on div "MLC Song Code" at bounding box center [156, 202] width 93 height 19
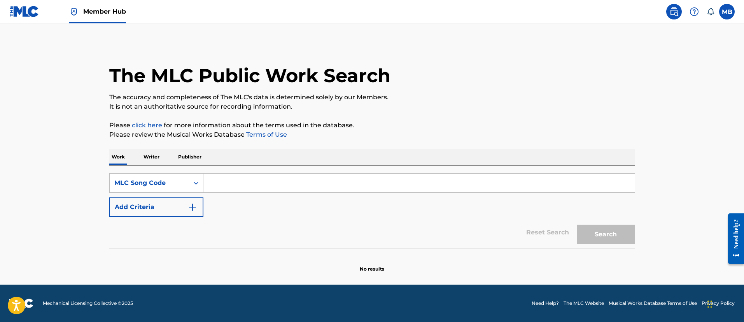
click at [255, 180] on input "Search Form" at bounding box center [418, 182] width 431 height 19
paste input "RV7B8R"
type input "RV7B8R"
click at [577, 224] on button "Search" at bounding box center [606, 233] width 58 height 19
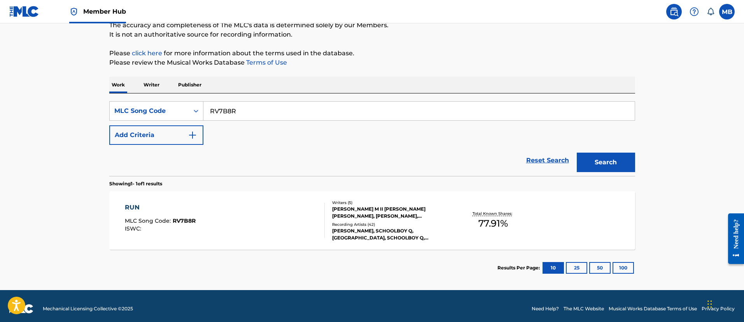
scroll to position [77, 0]
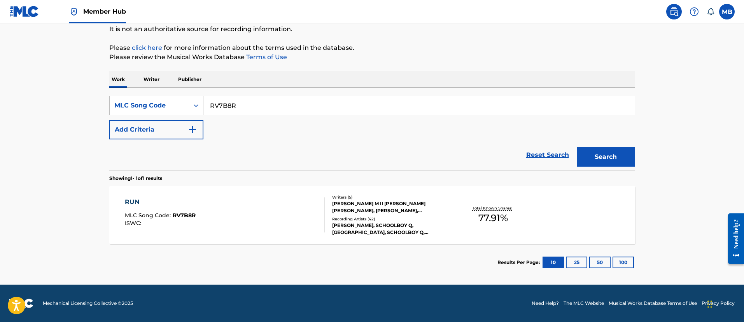
click at [257, 212] on div "RUN MLC Song Code : RV7B8R ISWC :" at bounding box center [225, 214] width 200 height 35
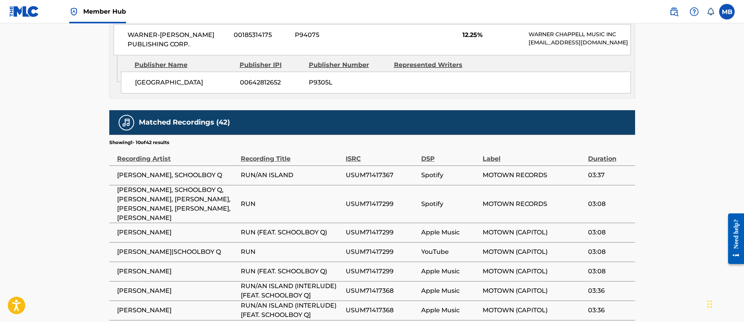
scroll to position [1050, 0]
